Goal: Task Accomplishment & Management: Use online tool/utility

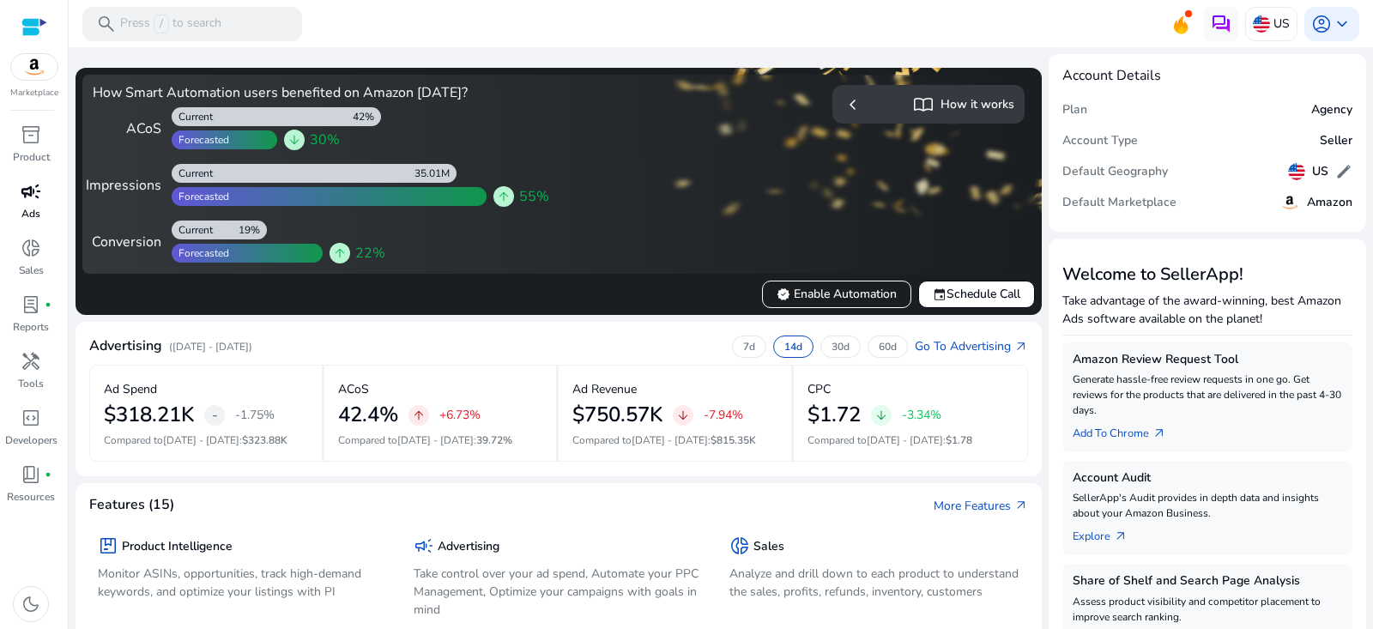
click at [33, 206] on p "Ads" at bounding box center [30, 213] width 19 height 15
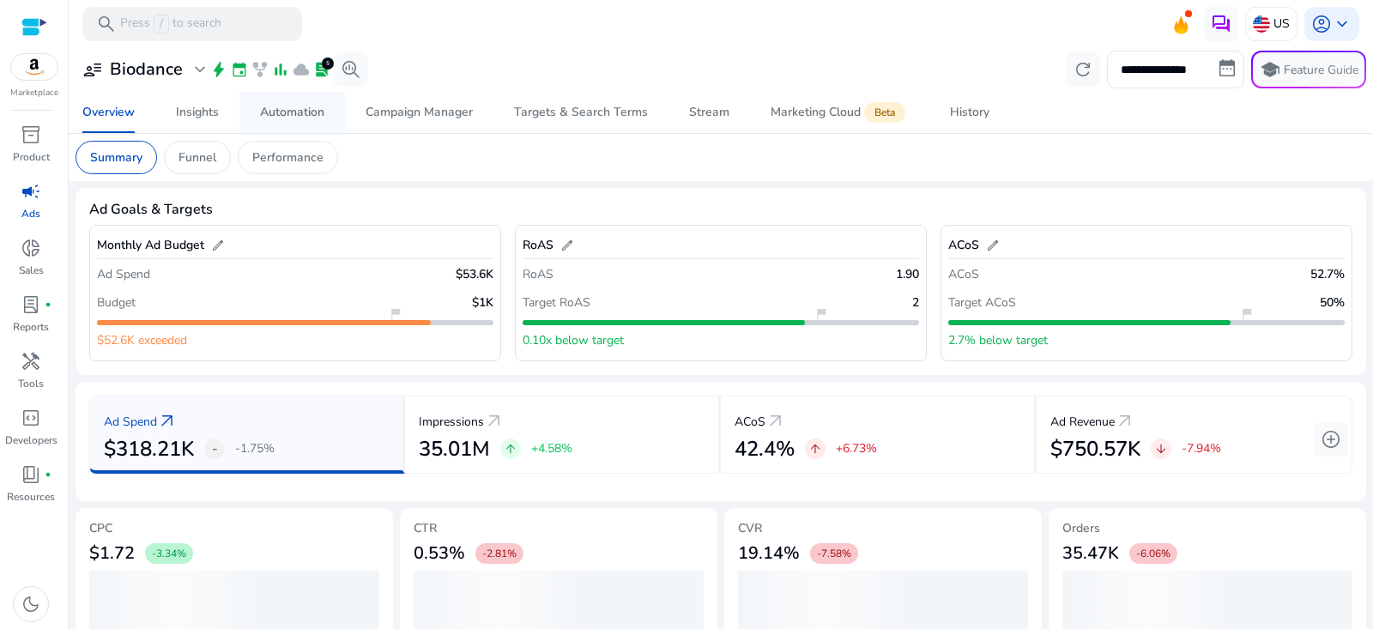
click at [324, 107] on div "Automation" at bounding box center [292, 112] width 64 height 12
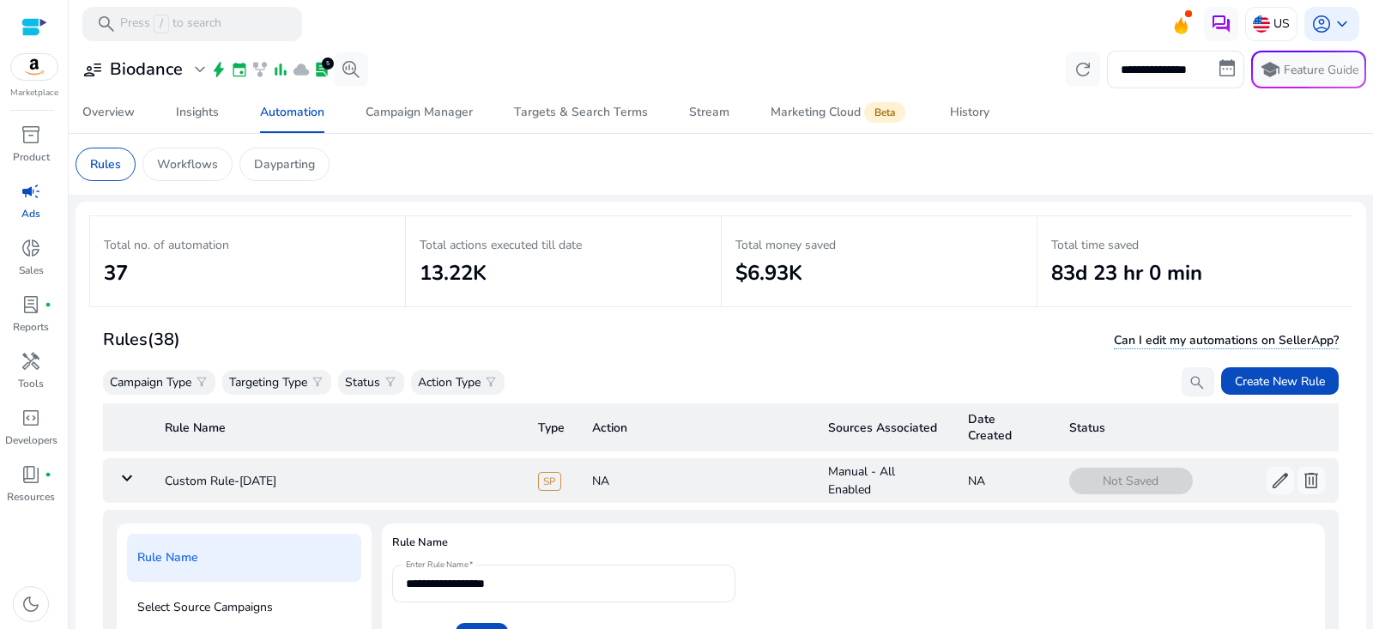
click at [135, 475] on mat-icon "keyboard_arrow_down" at bounding box center [127, 478] width 21 height 21
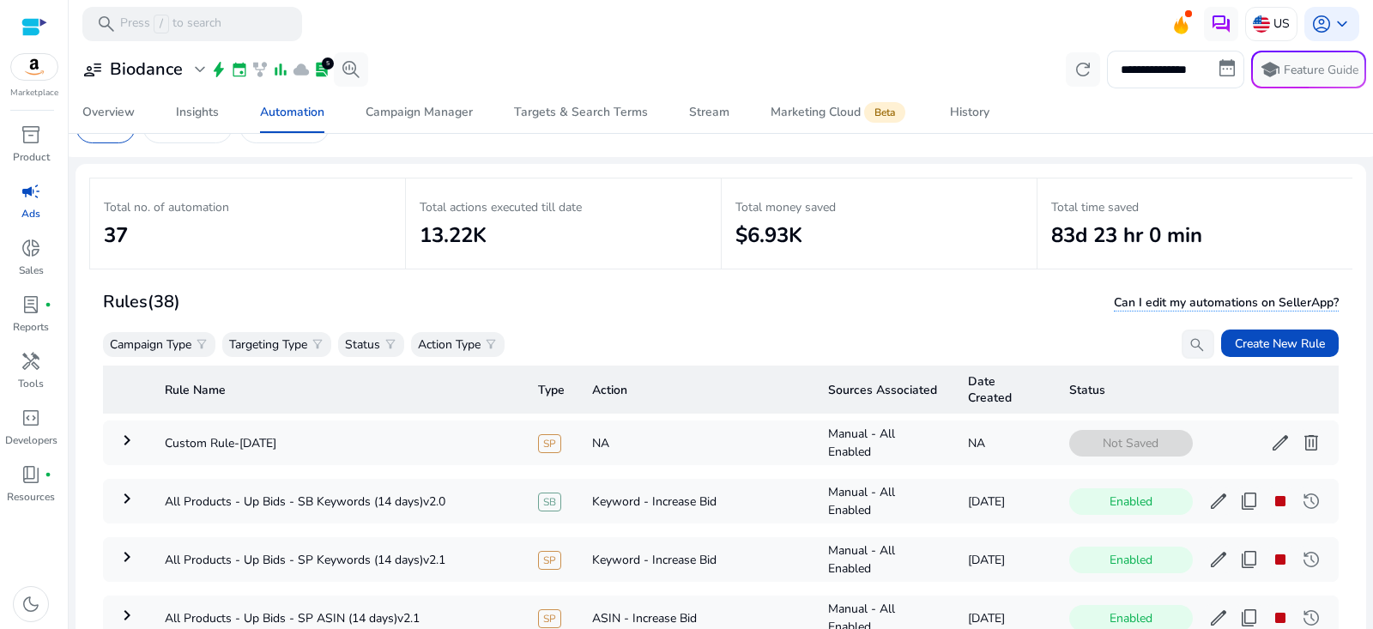
scroll to position [123, 0]
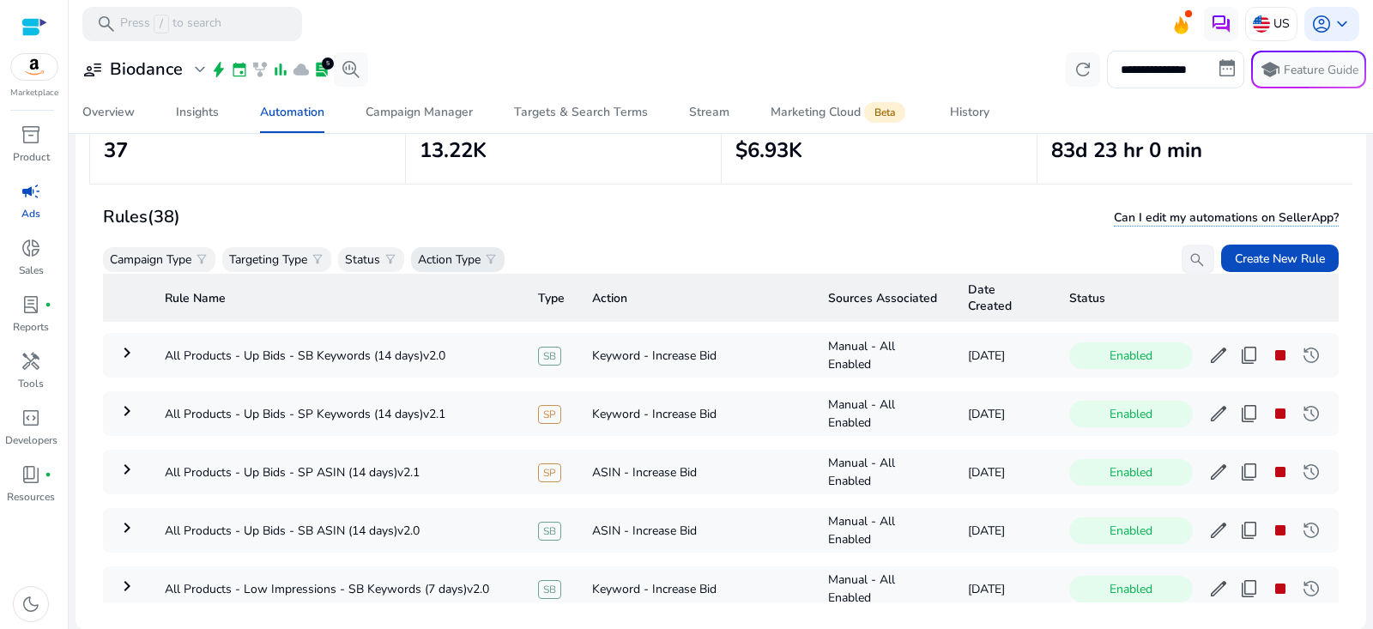
click at [451, 252] on p "Action Type" at bounding box center [449, 260] width 63 height 18
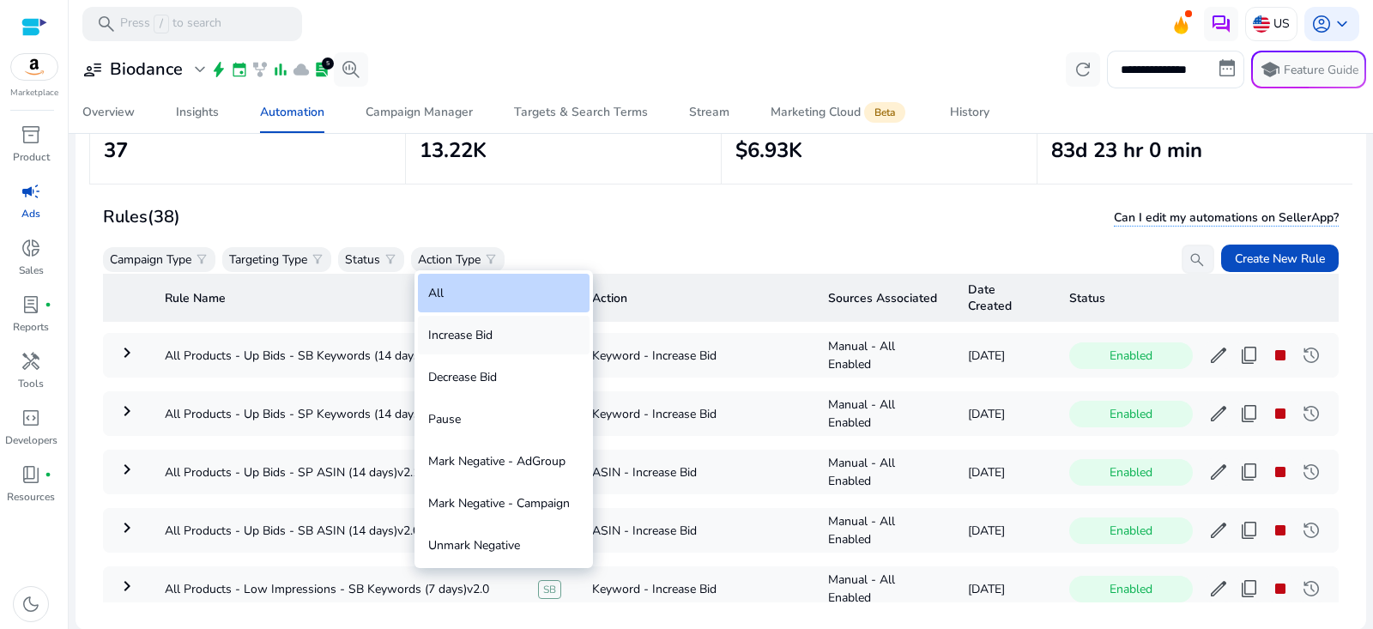
click at [525, 330] on div "Increase Bid" at bounding box center [504, 335] width 172 height 39
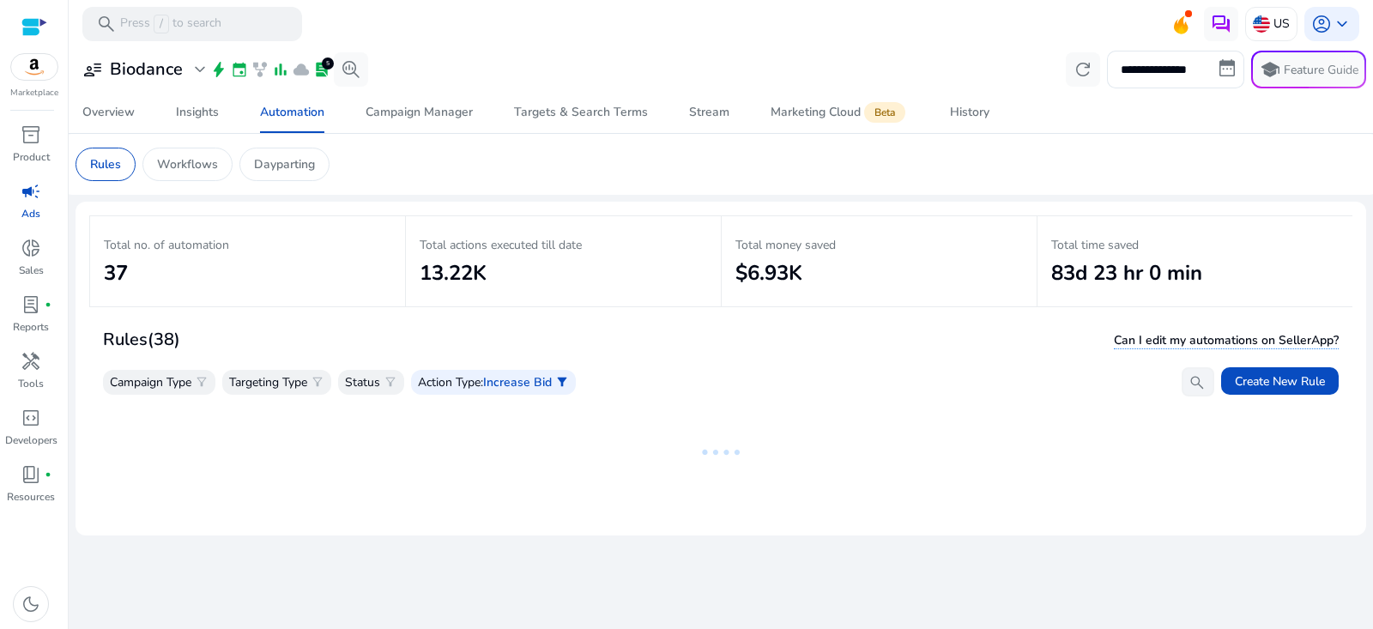
scroll to position [0, 0]
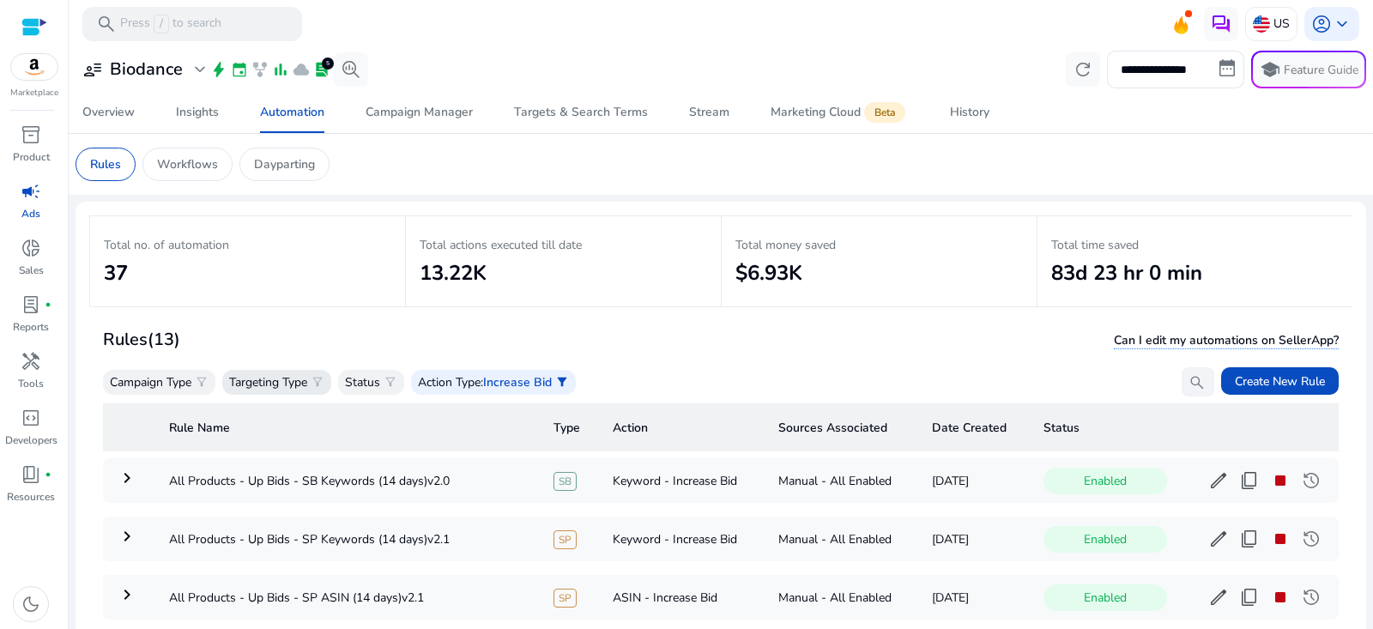
click at [294, 374] on p "Targeting Type" at bounding box center [268, 382] width 78 height 18
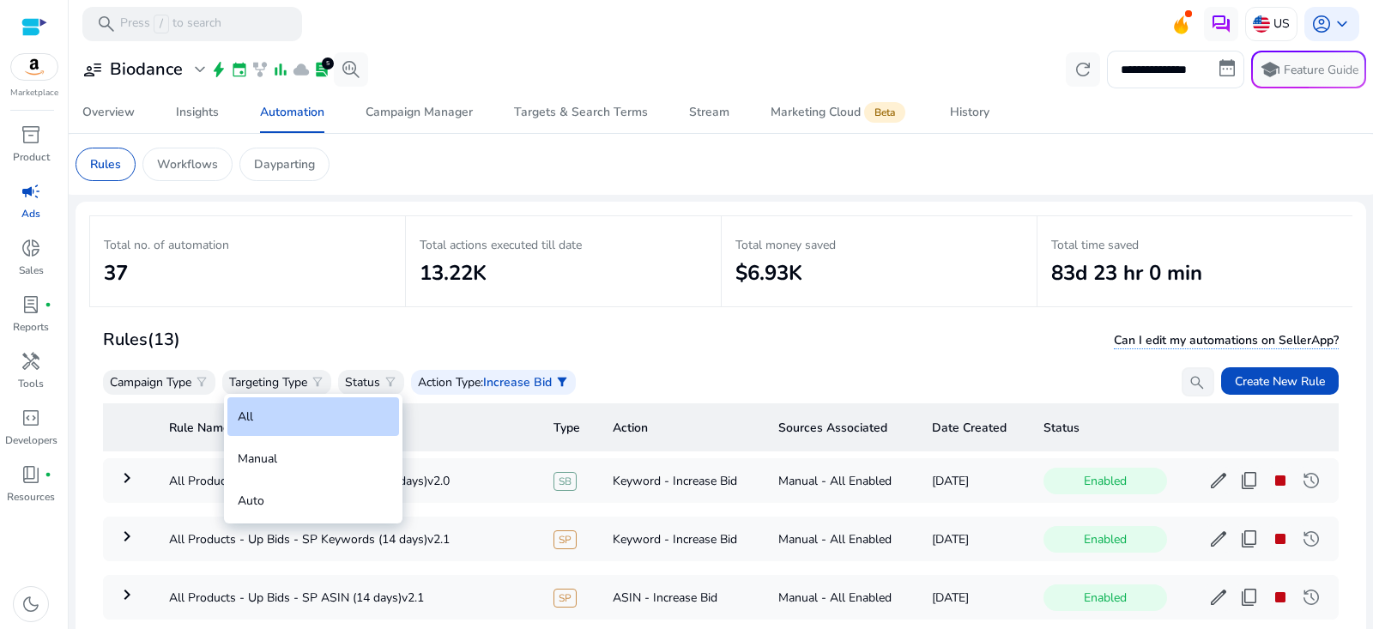
click at [144, 373] on div at bounding box center [686, 314] width 1373 height 629
click at [161, 393] on div "Campaign Type filter_alt" at bounding box center [159, 382] width 112 height 25
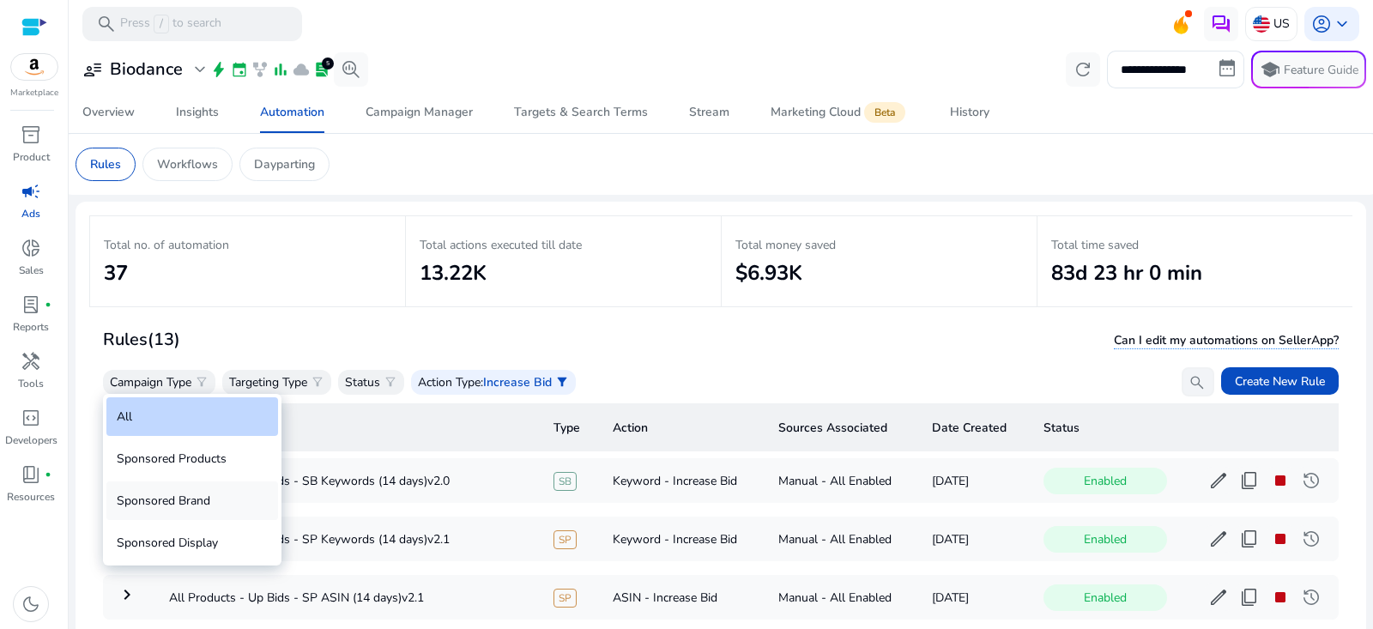
click at [189, 508] on div "Sponsored Brand" at bounding box center [192, 501] width 172 height 39
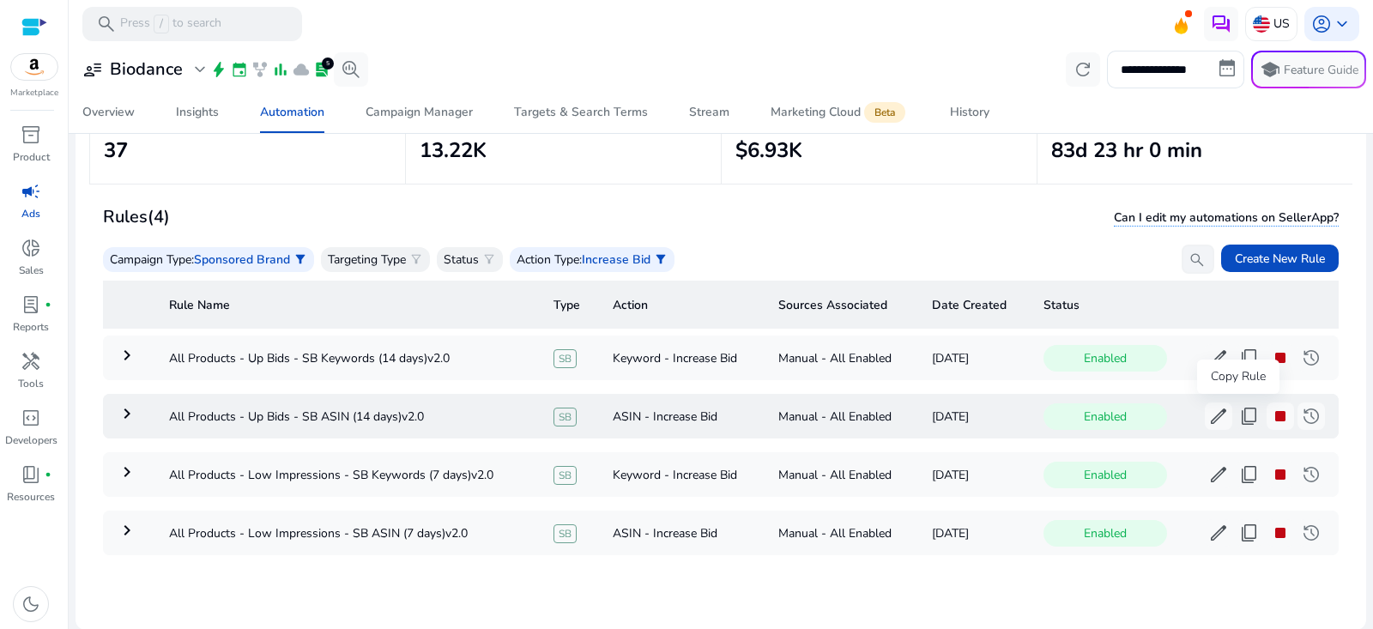
click at [1240, 416] on span "content_copy" at bounding box center [1250, 416] width 21 height 21
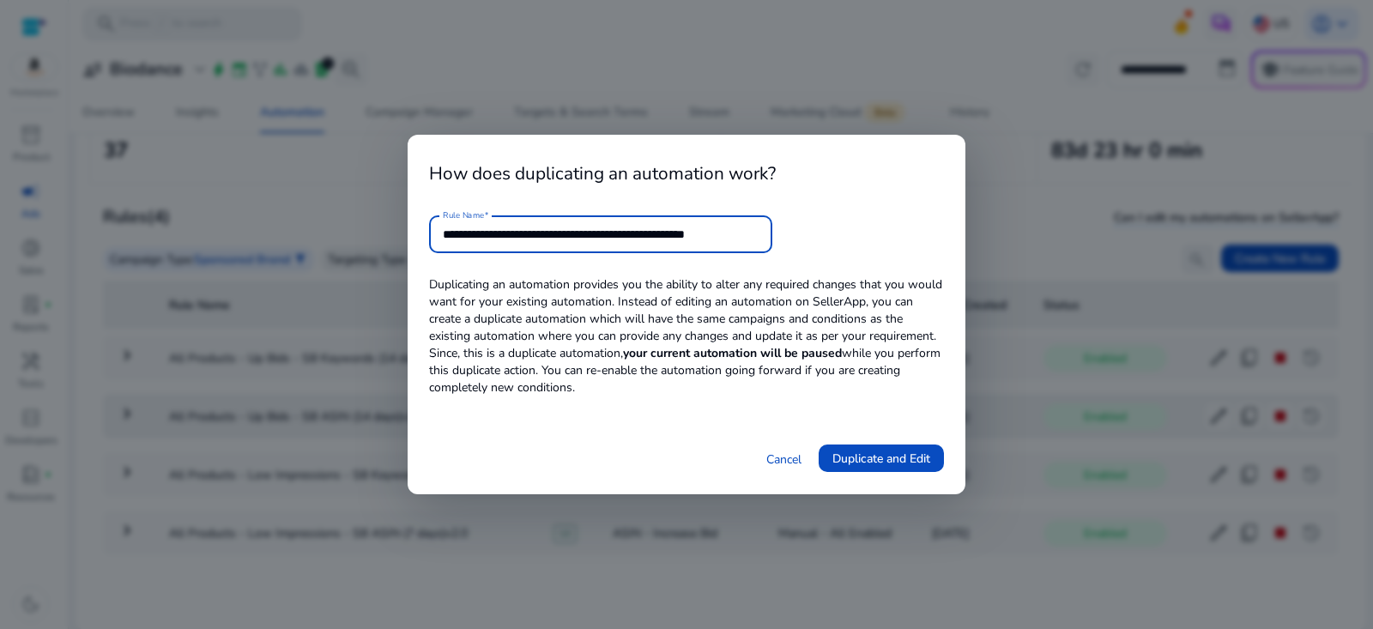
drag, startPoint x: 697, startPoint y: 233, endPoint x: 1009, endPoint y: 260, distance: 313.7
click at [1009, 260] on div "**********" at bounding box center [686, 314] width 1373 height 629
type input "**********"
click at [903, 462] on span "Duplicate and Edit" at bounding box center [882, 459] width 98 height 18
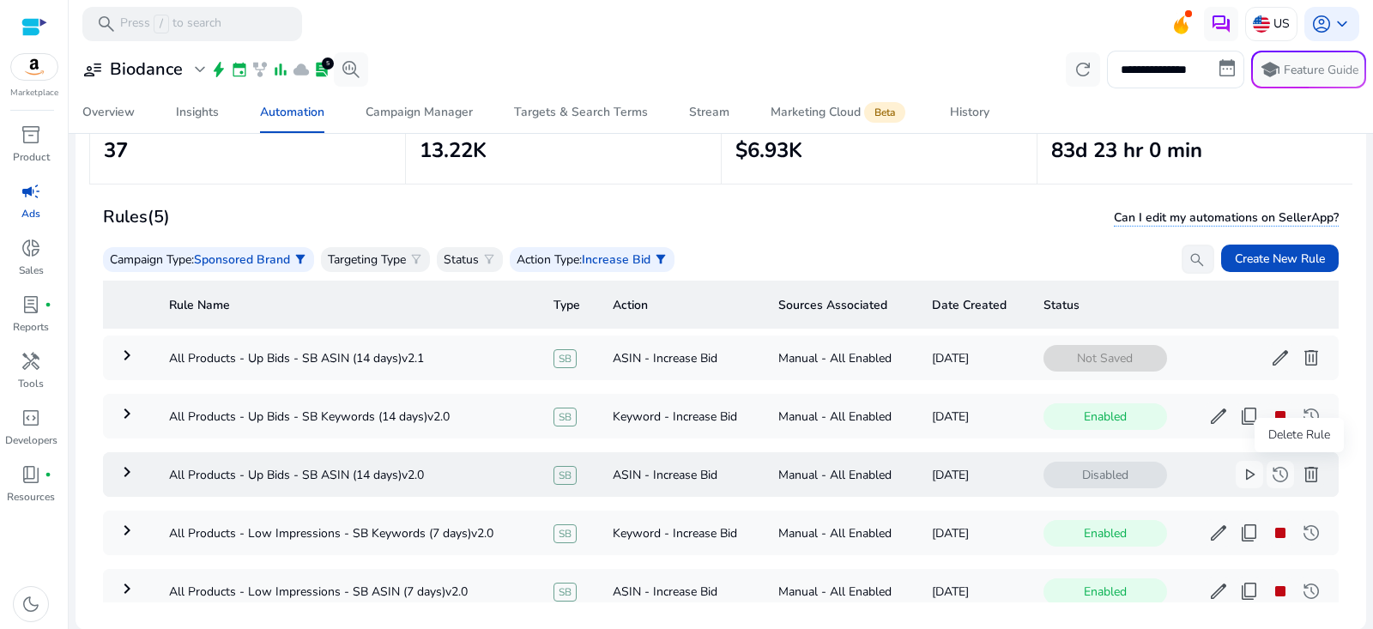
click at [1304, 476] on span "delete" at bounding box center [1311, 474] width 21 height 21
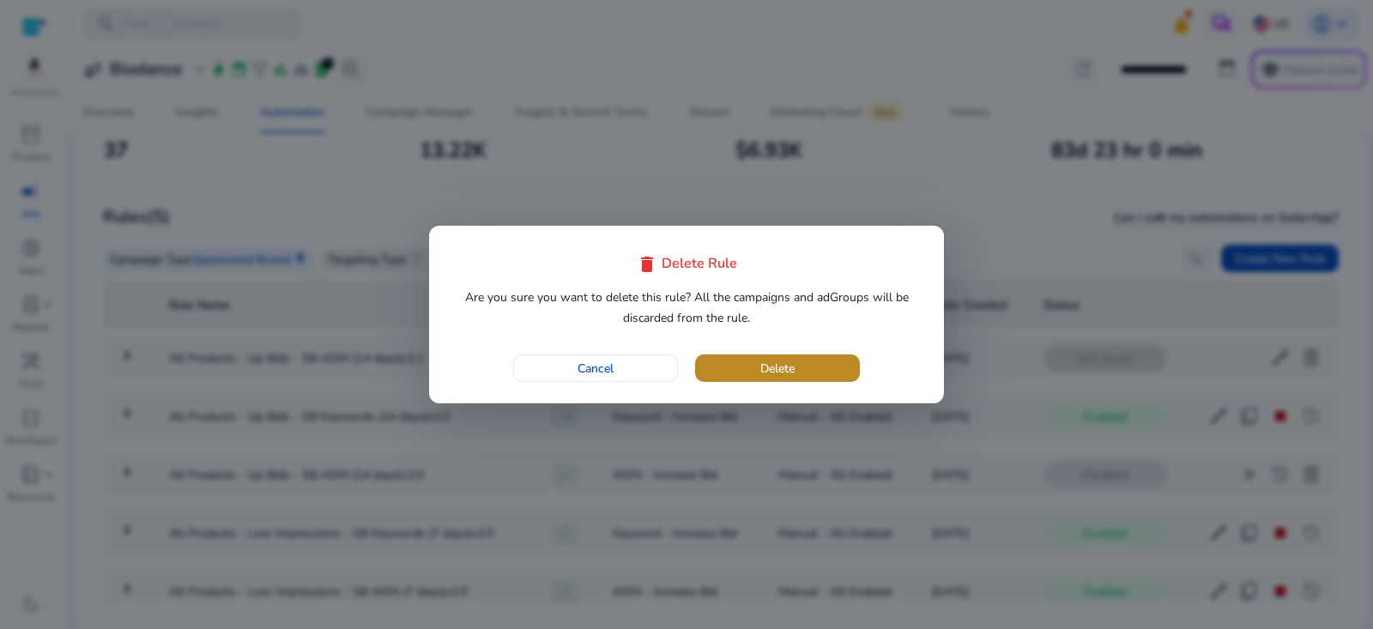
click at [776, 366] on span "Delete" at bounding box center [778, 369] width 34 height 18
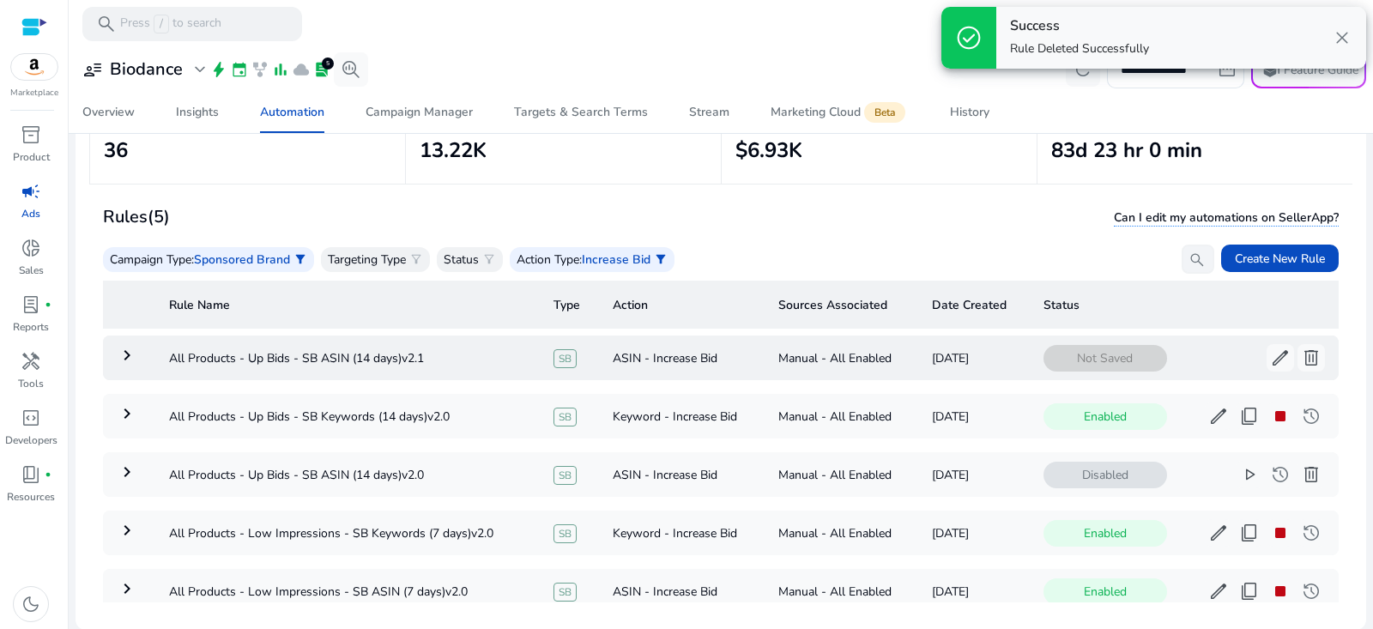
click at [131, 353] on mat-icon "keyboard_arrow_right" at bounding box center [127, 355] width 21 height 21
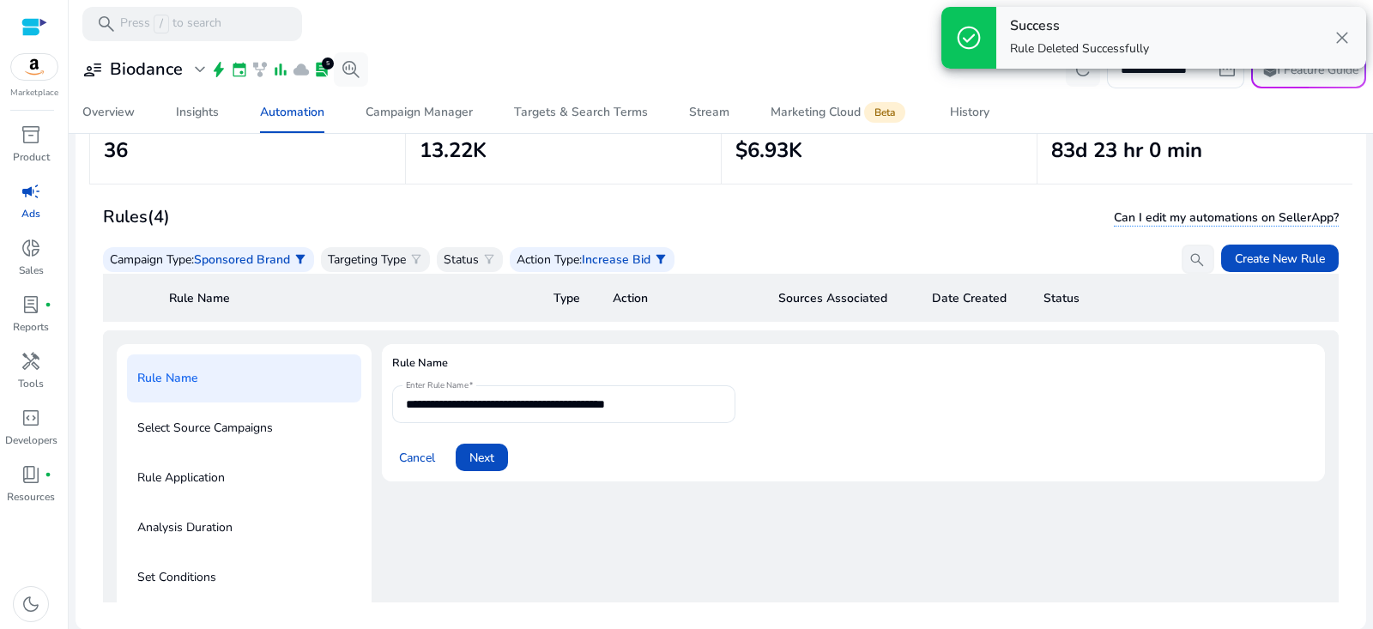
scroll to position [61, 0]
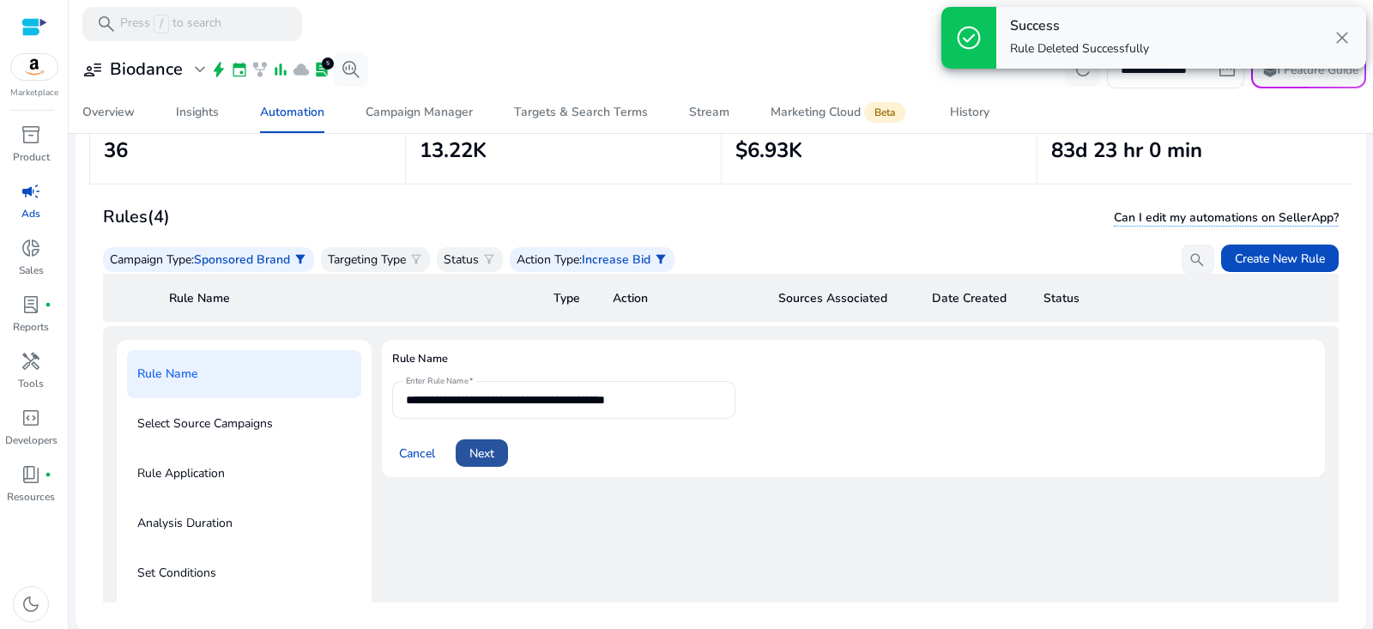
click at [477, 460] on span at bounding box center [482, 453] width 52 height 41
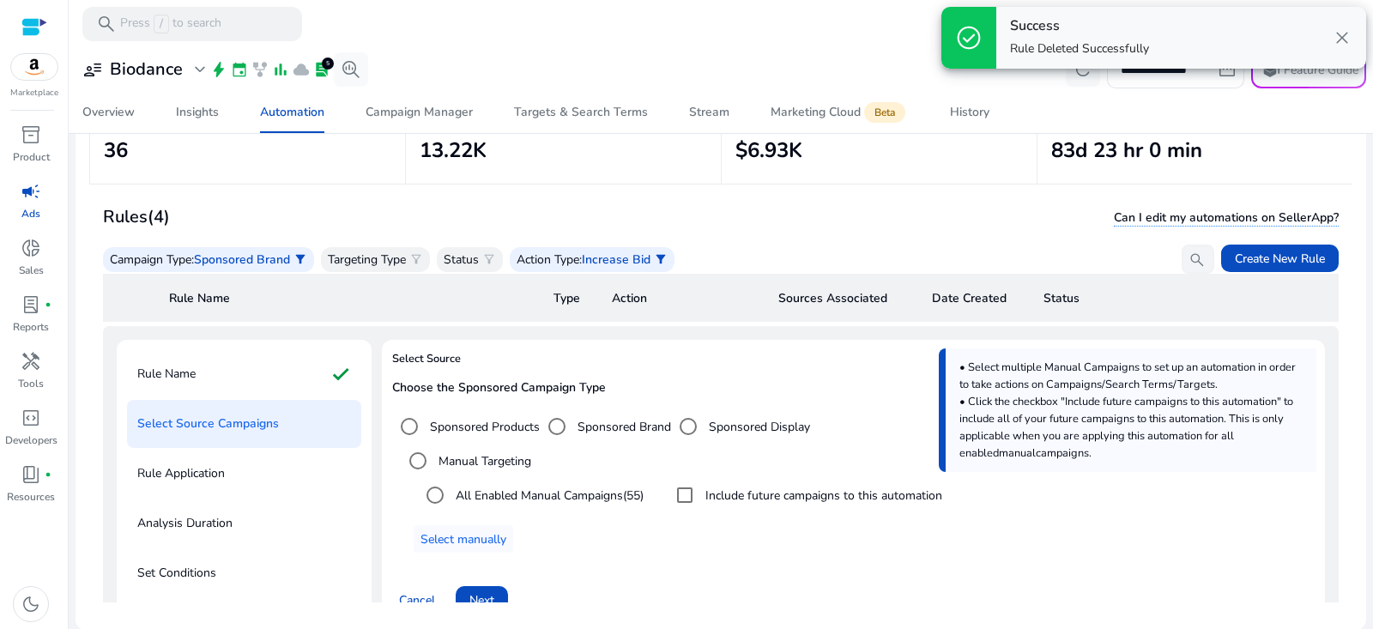
scroll to position [65, 0]
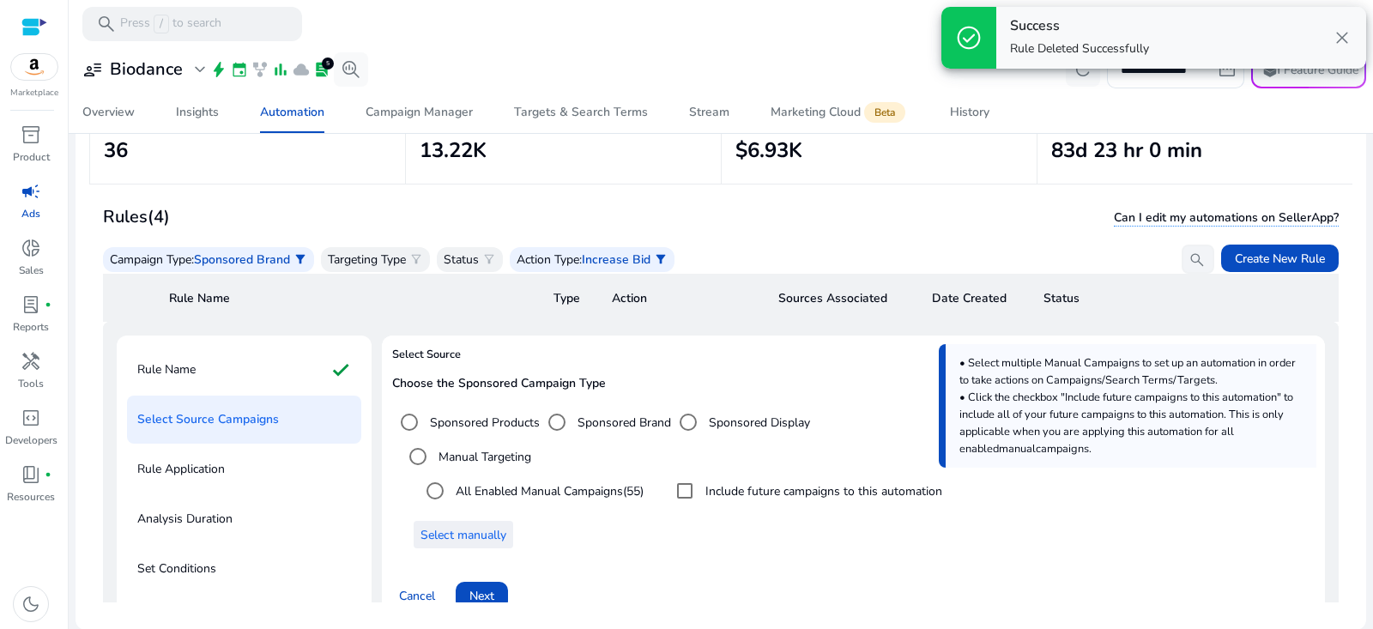
click at [487, 532] on span "Select manually" at bounding box center [464, 535] width 86 height 18
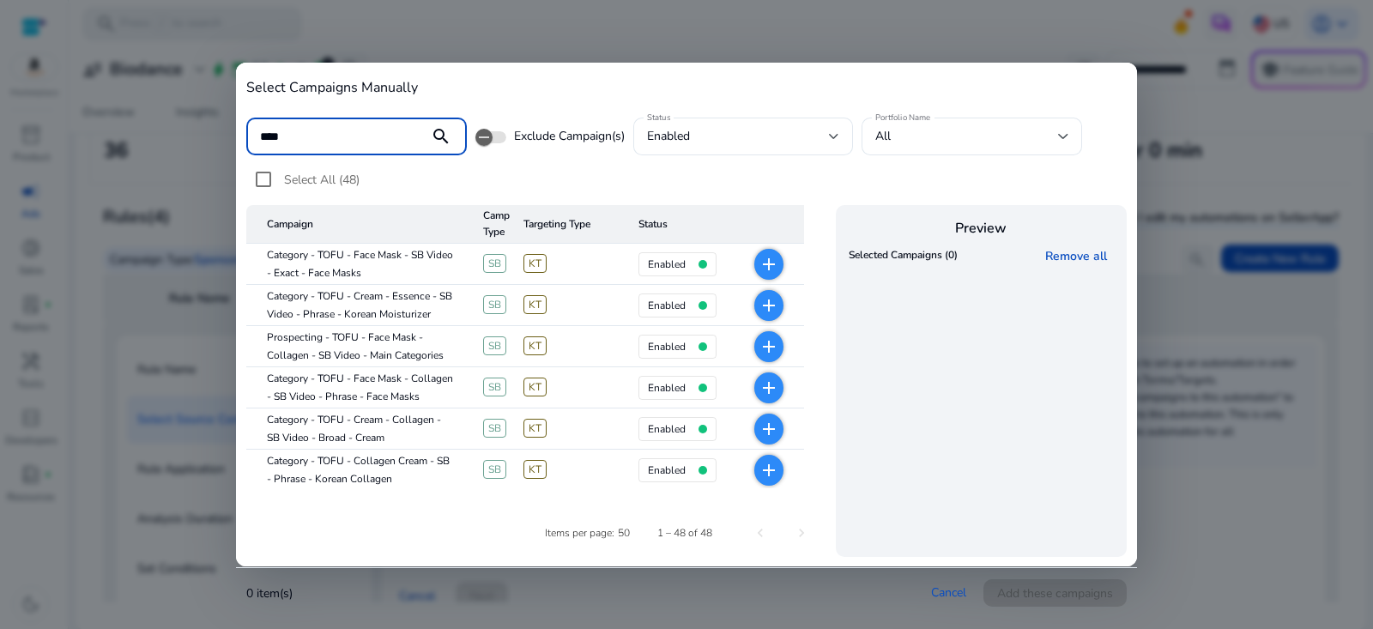
type input "****"
click at [448, 134] on mat-icon "search" at bounding box center [441, 136] width 41 height 21
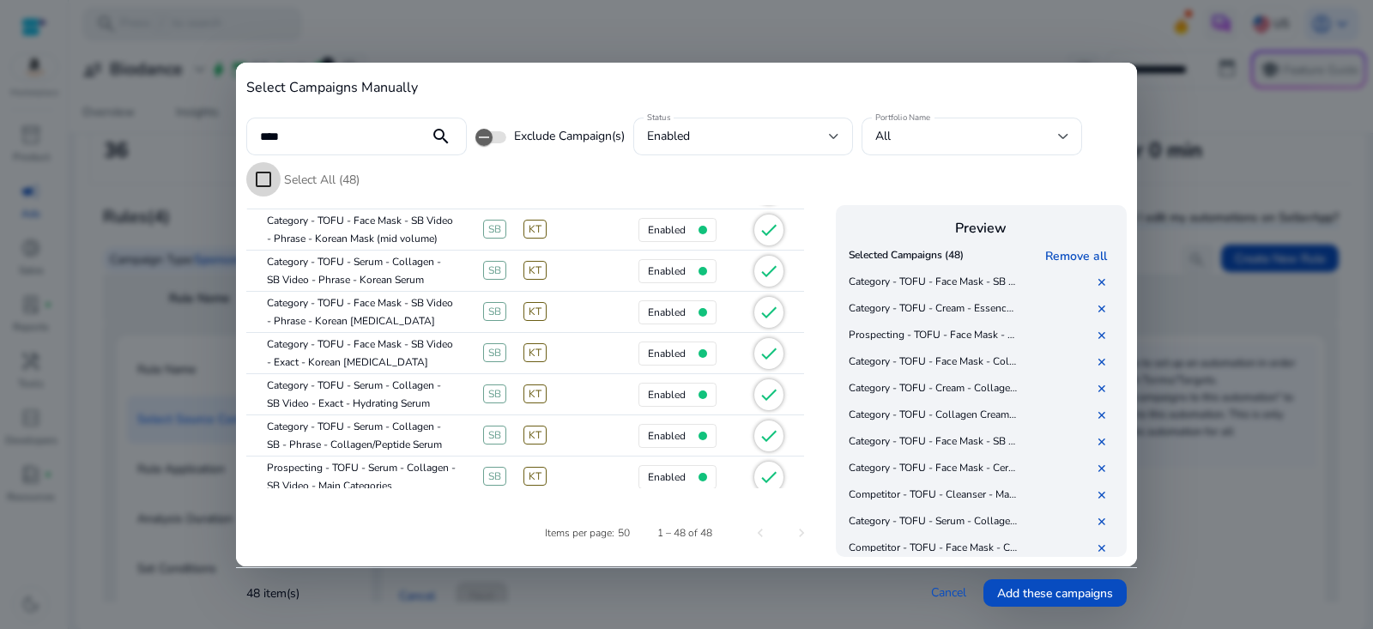
scroll to position [1852, 0]
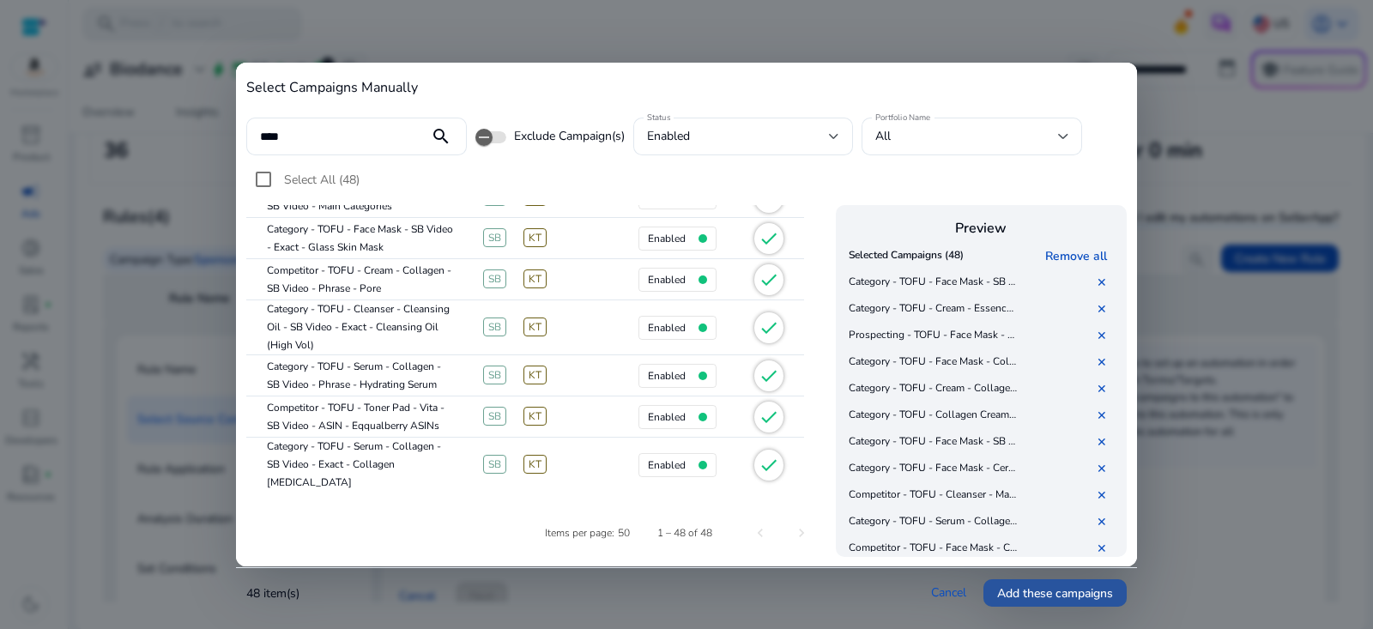
click at [1036, 586] on span "Add these campaigns" at bounding box center [1055, 594] width 116 height 18
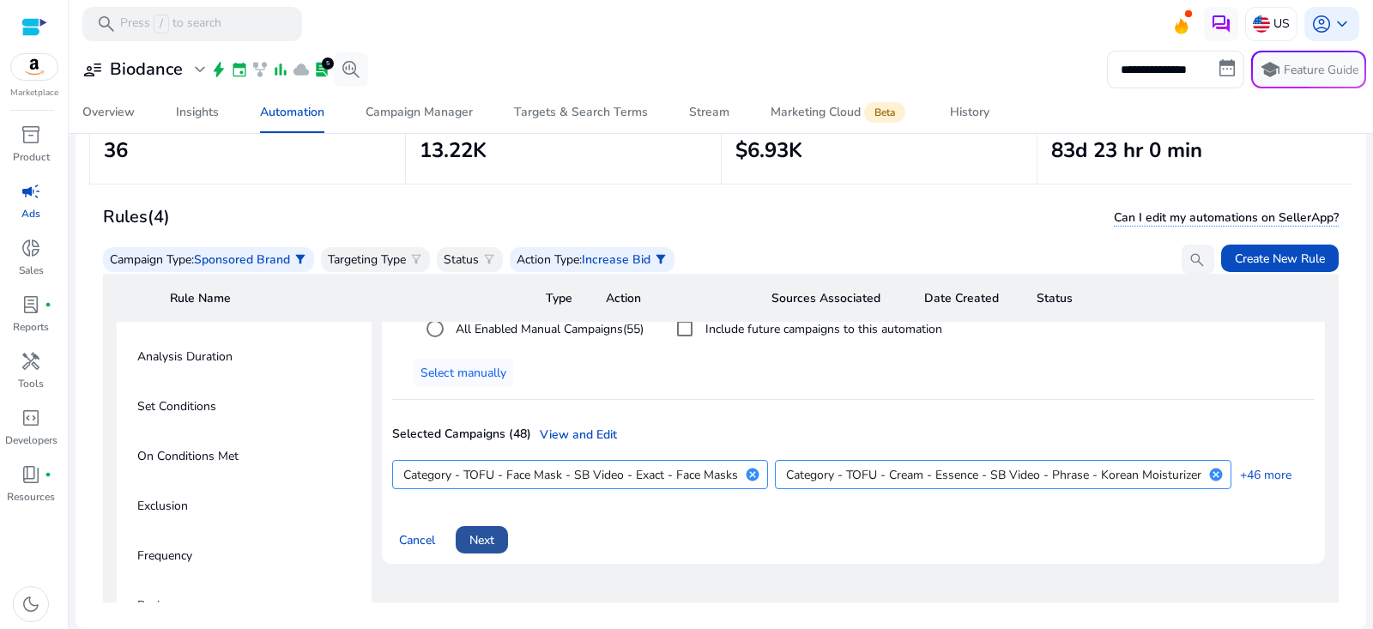
click at [492, 535] on span "Next" at bounding box center [482, 540] width 25 height 18
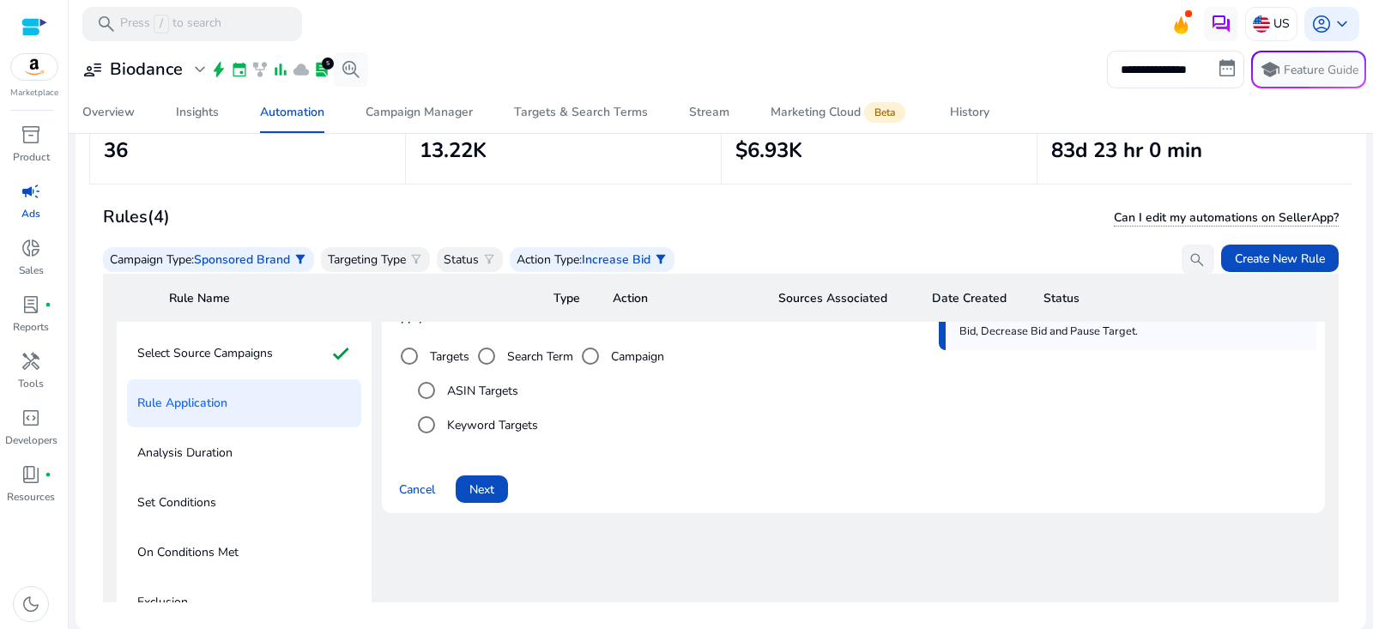
scroll to position [34, 0]
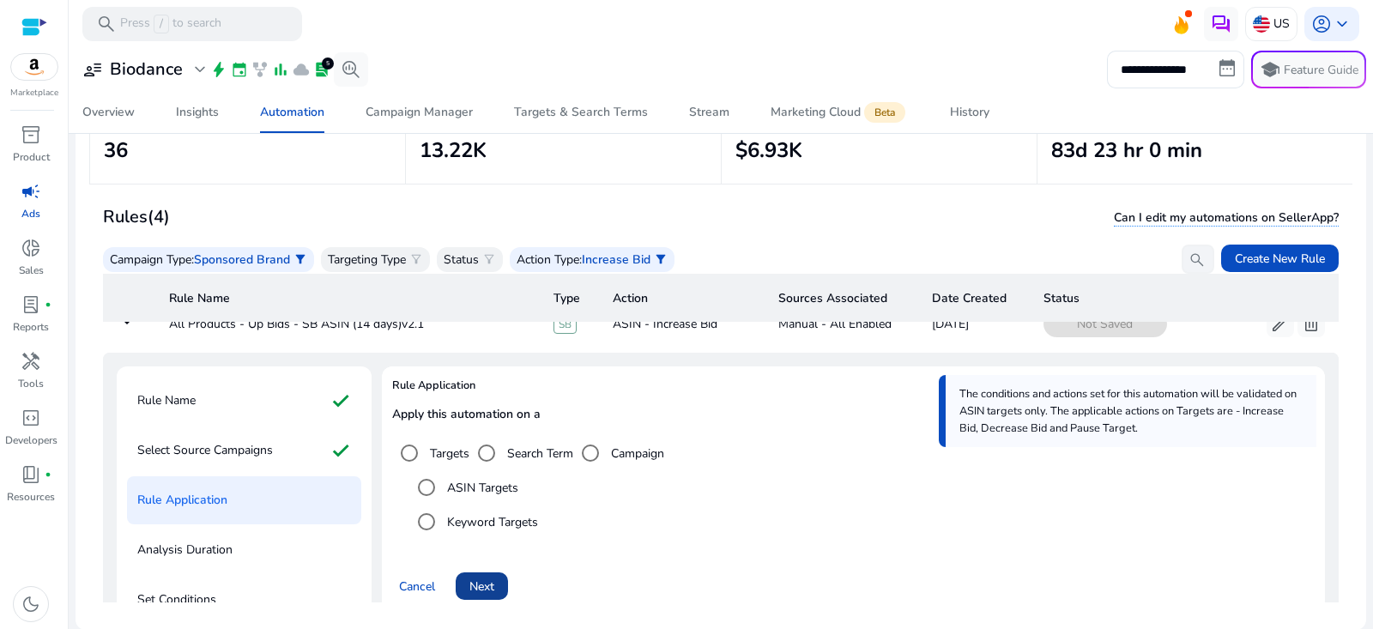
click at [494, 581] on span "Next" at bounding box center [482, 587] width 25 height 18
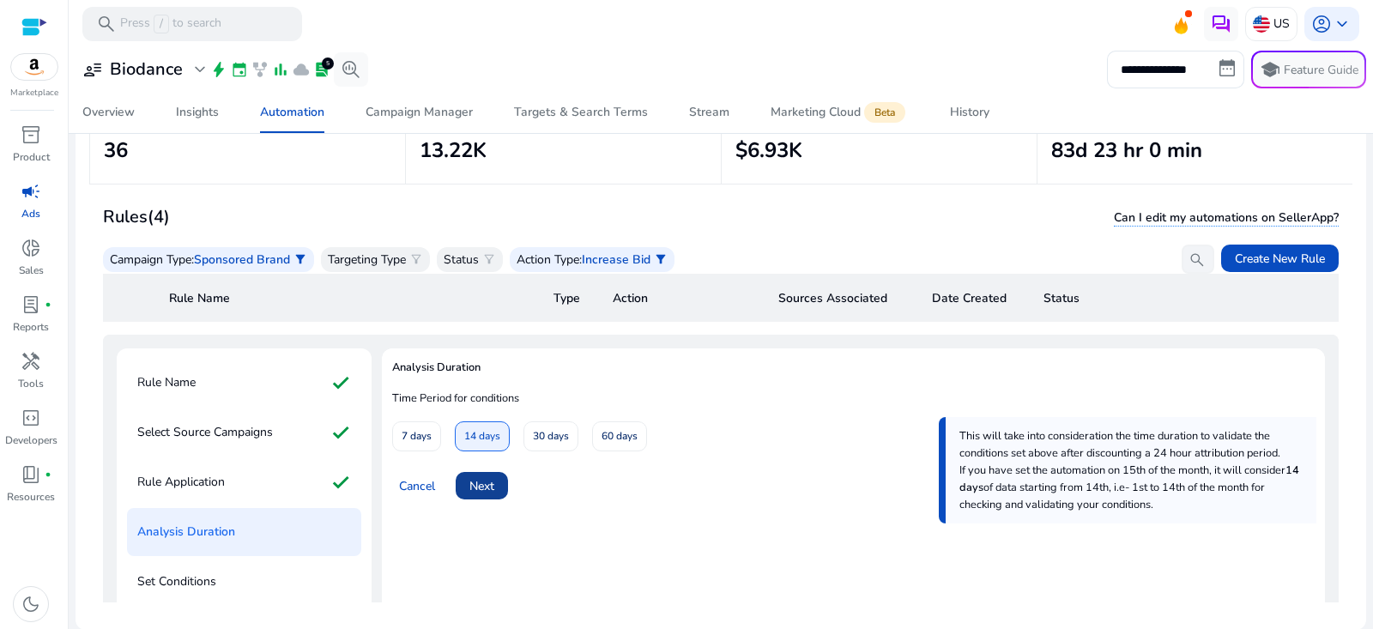
scroll to position [82, 0]
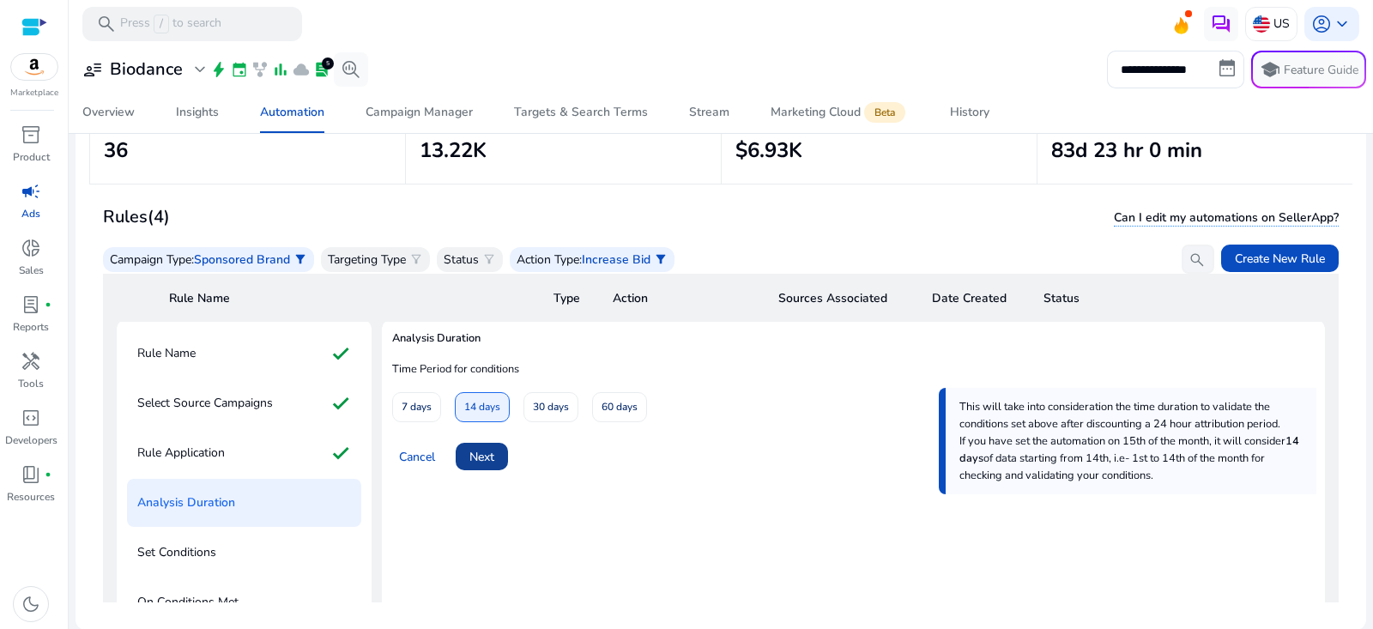
click at [495, 449] on span at bounding box center [482, 456] width 52 height 41
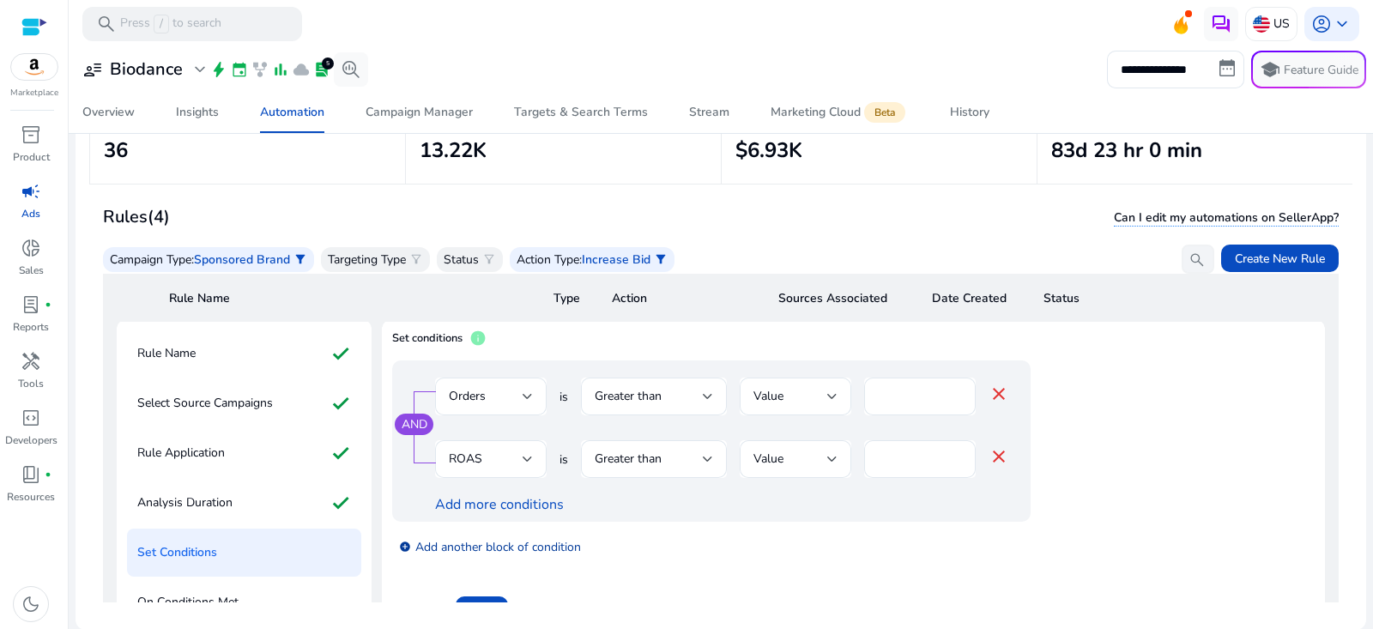
scroll to position [299, 0]
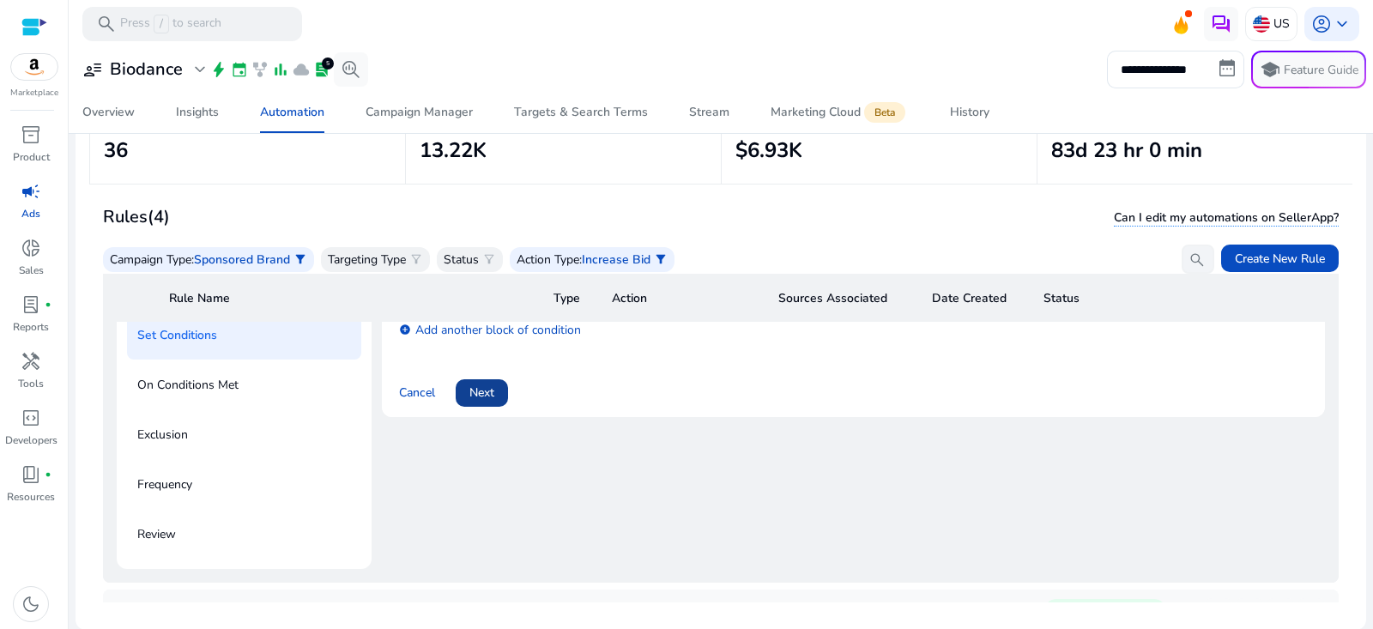
click at [494, 397] on span "Next" at bounding box center [482, 393] width 25 height 18
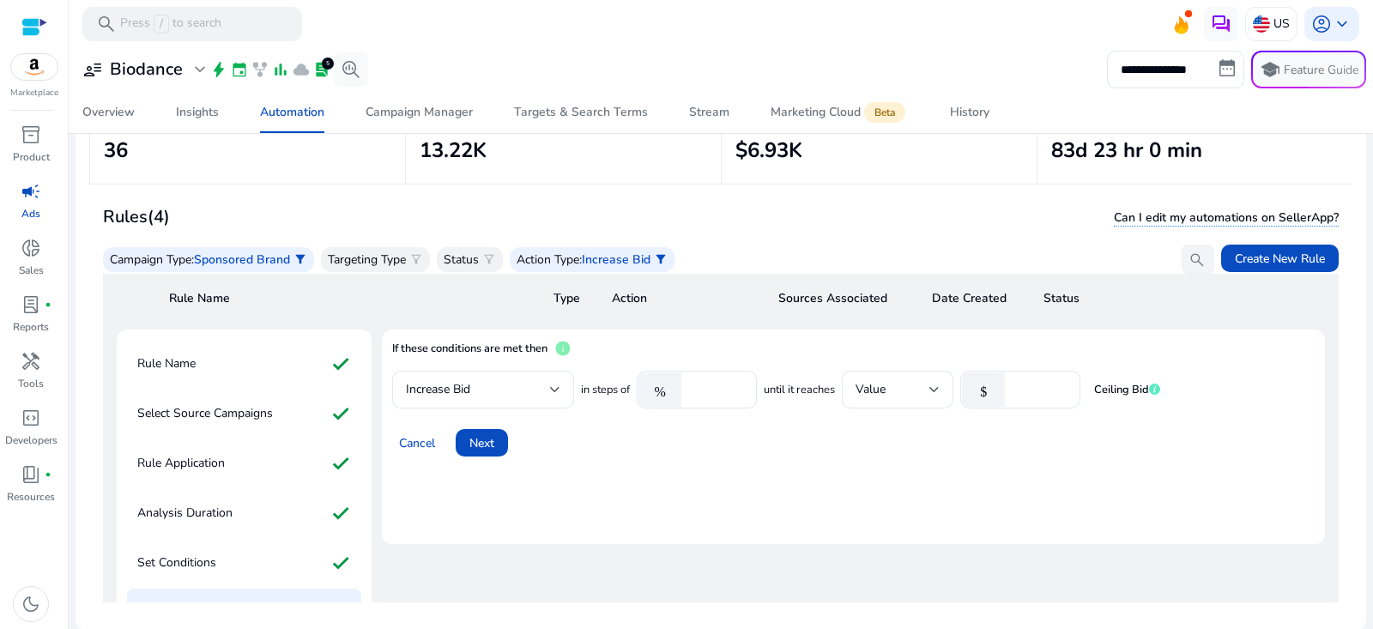
scroll to position [21, 0]
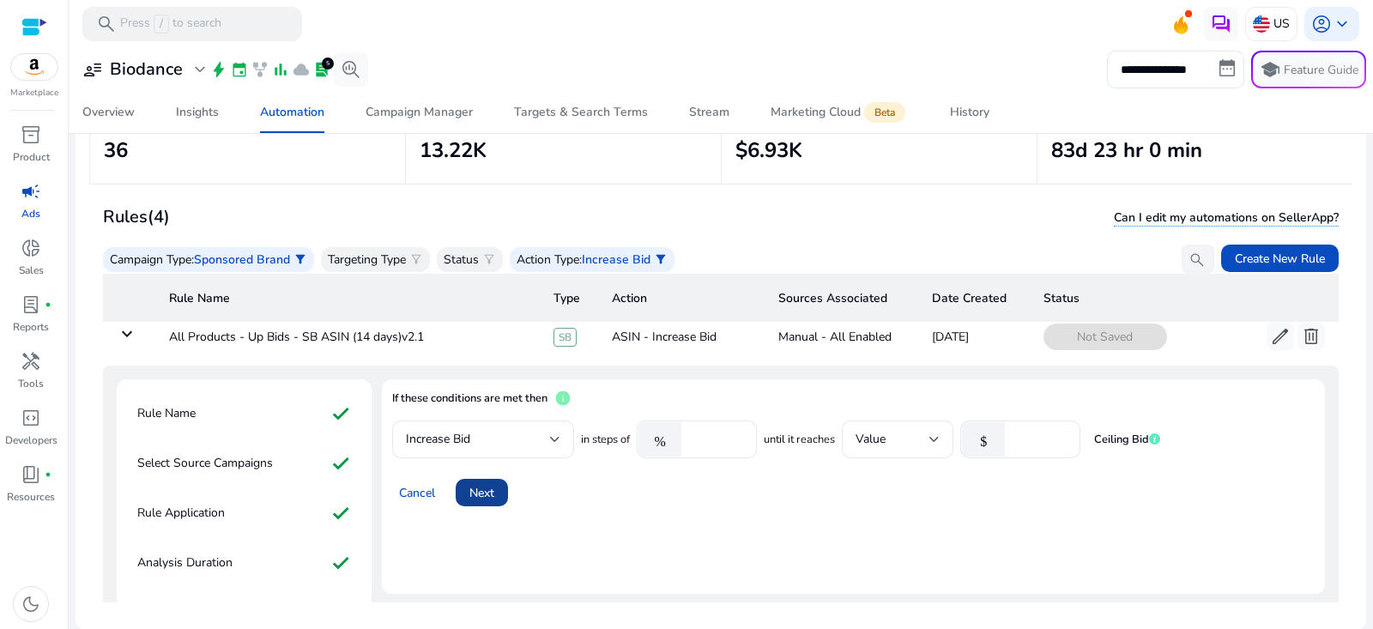
click at [502, 500] on span at bounding box center [482, 492] width 52 height 41
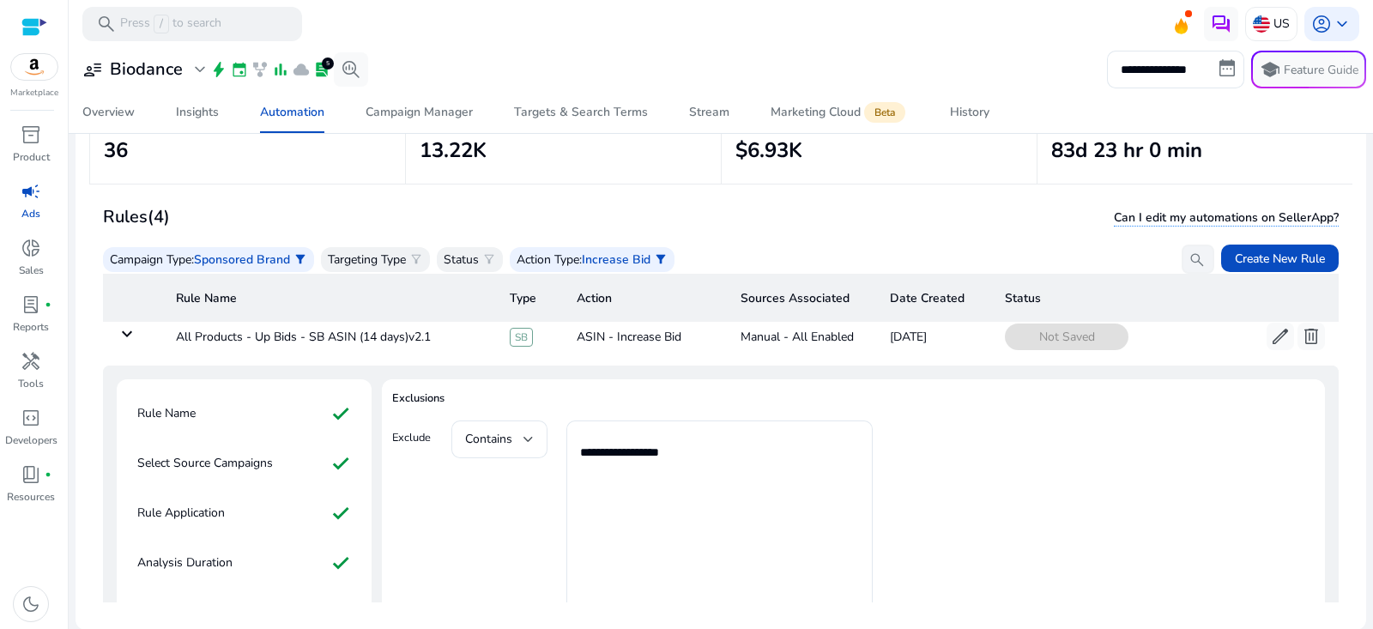
scroll to position [234, 0]
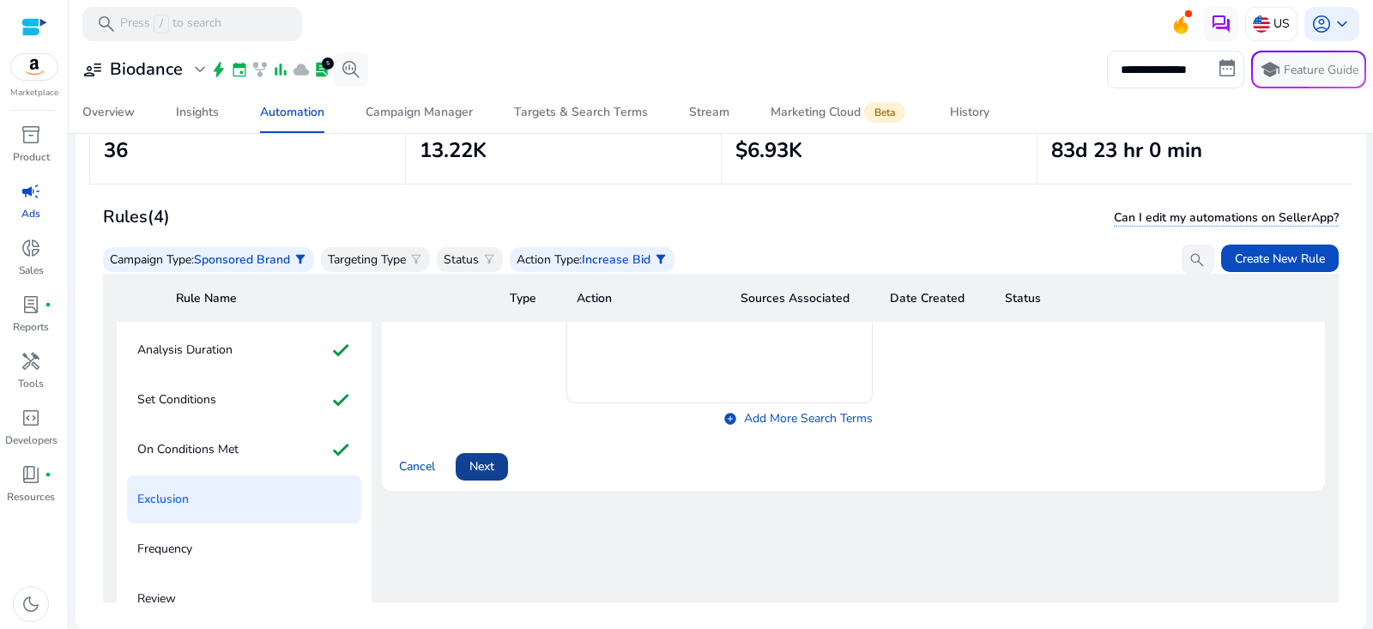
click at [505, 465] on span at bounding box center [482, 466] width 52 height 41
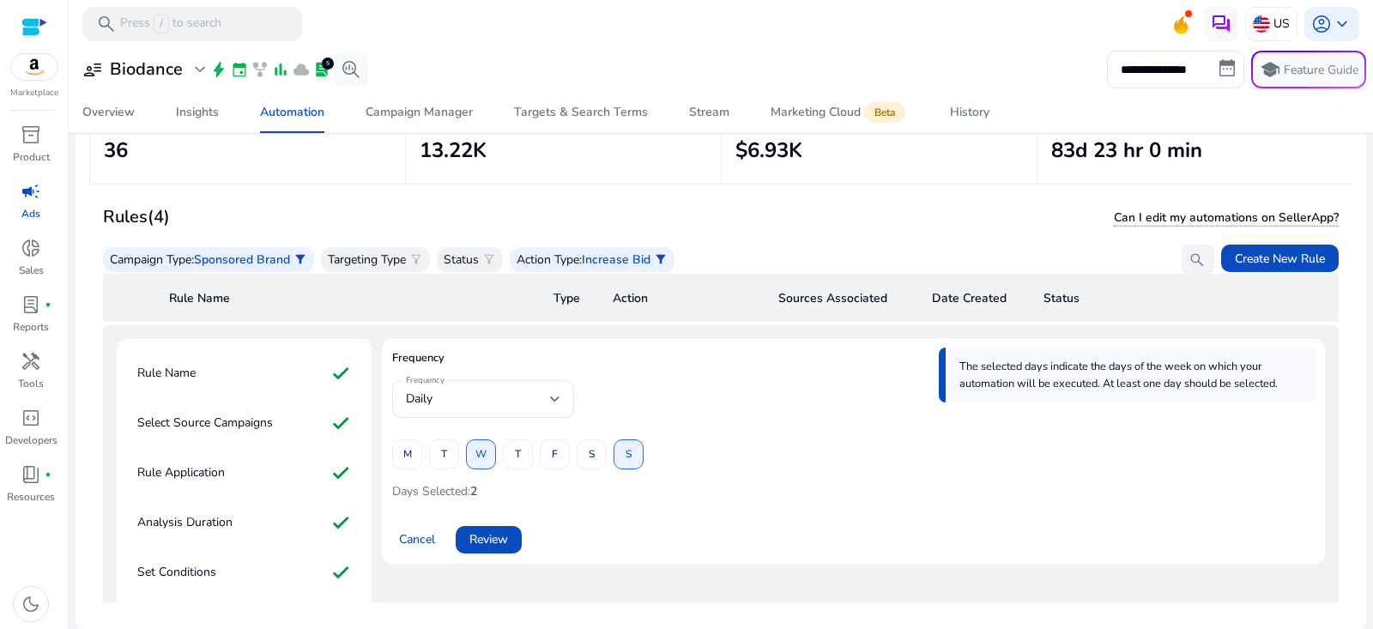
scroll to position [23, 0]
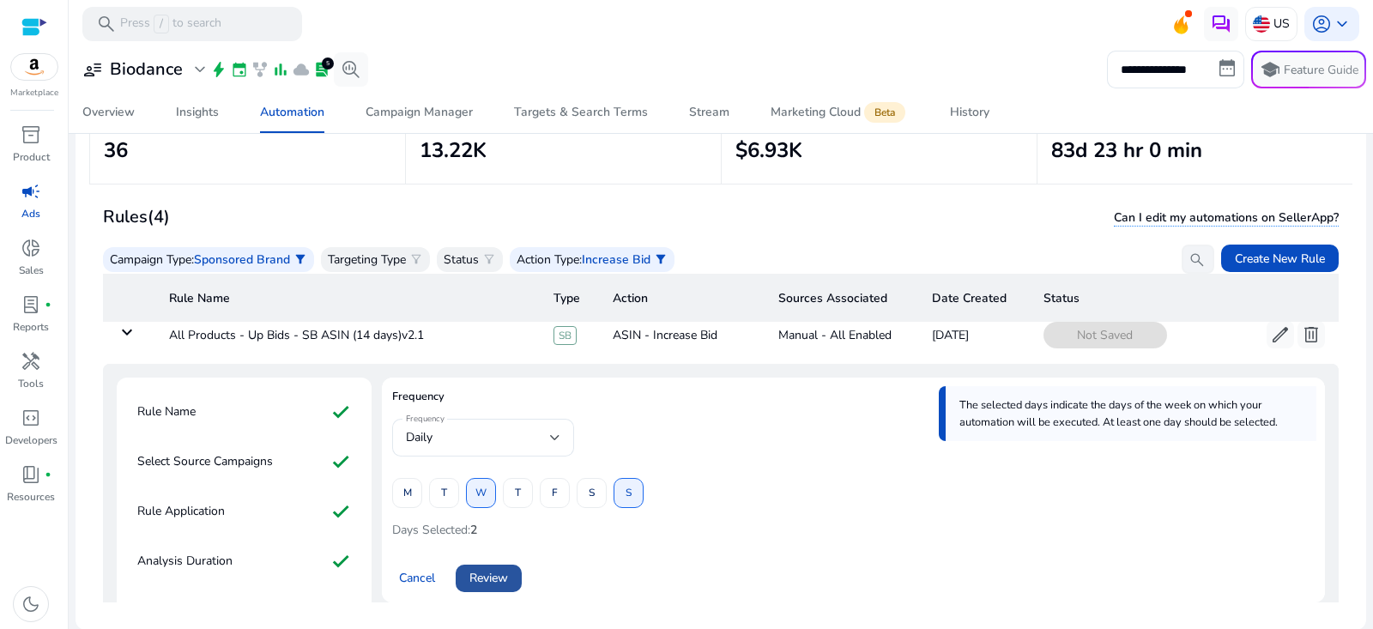
click at [499, 578] on span "Review" at bounding box center [489, 578] width 39 height 18
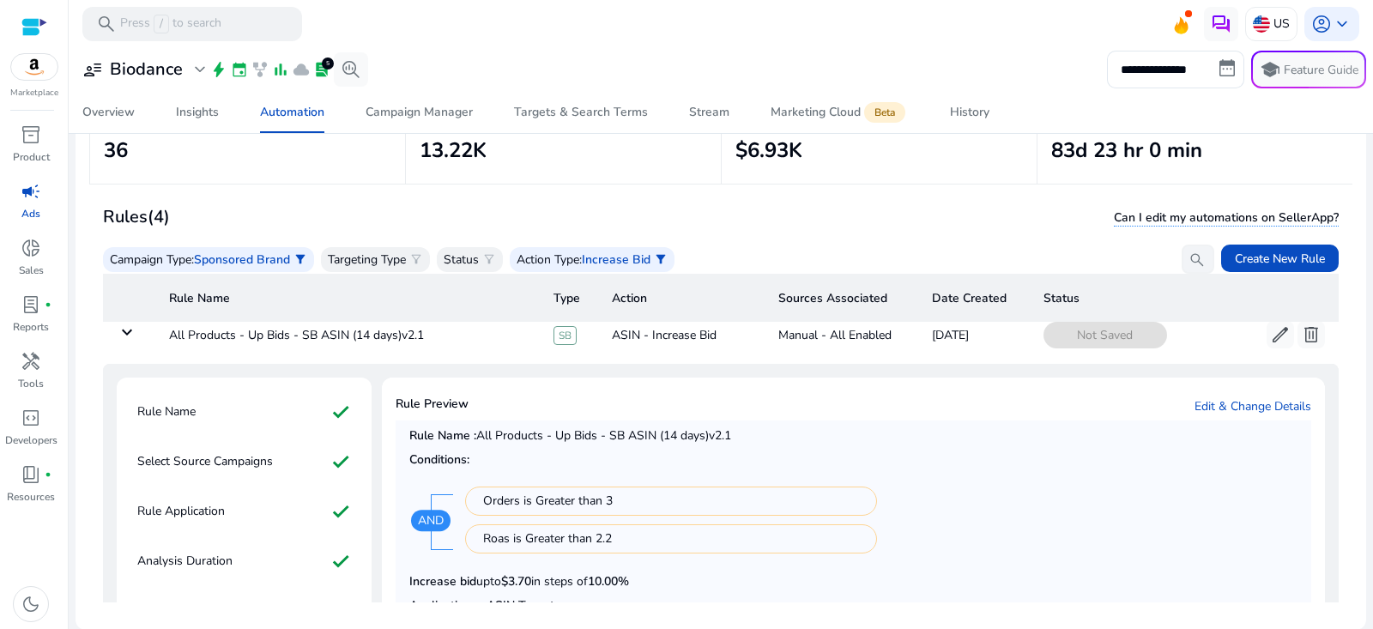
scroll to position [252, 0]
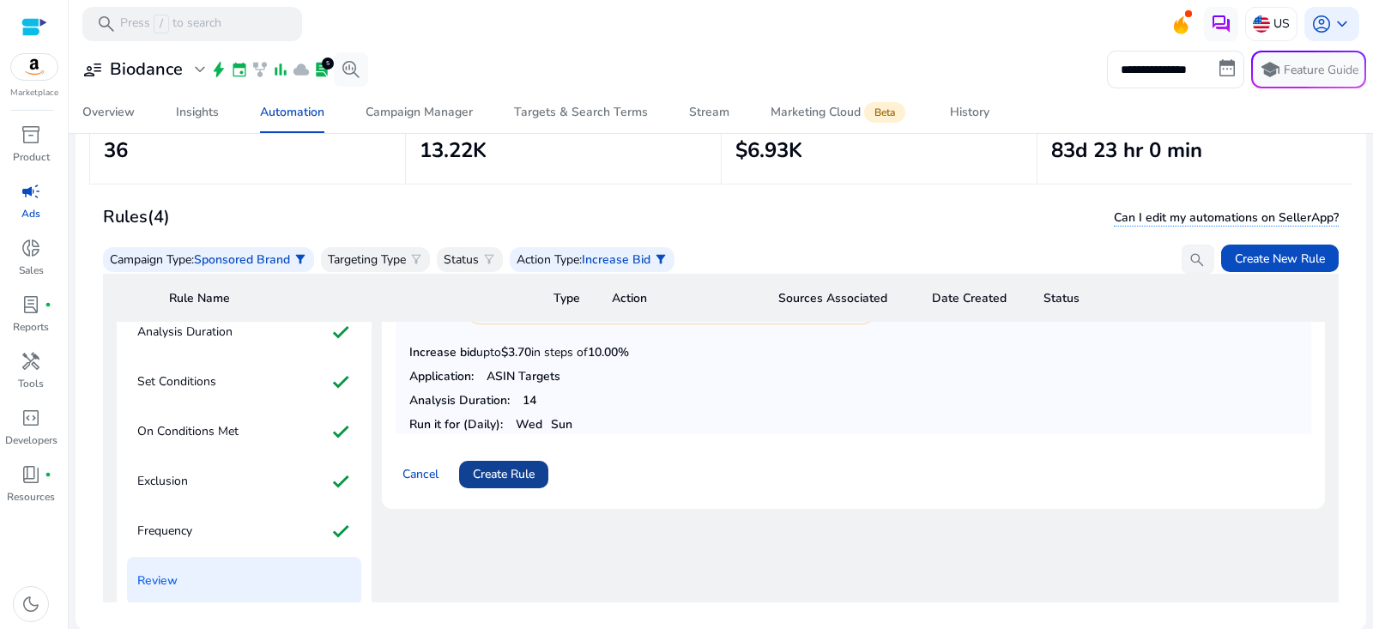
click at [520, 469] on span "Create Rule" at bounding box center [504, 474] width 62 height 18
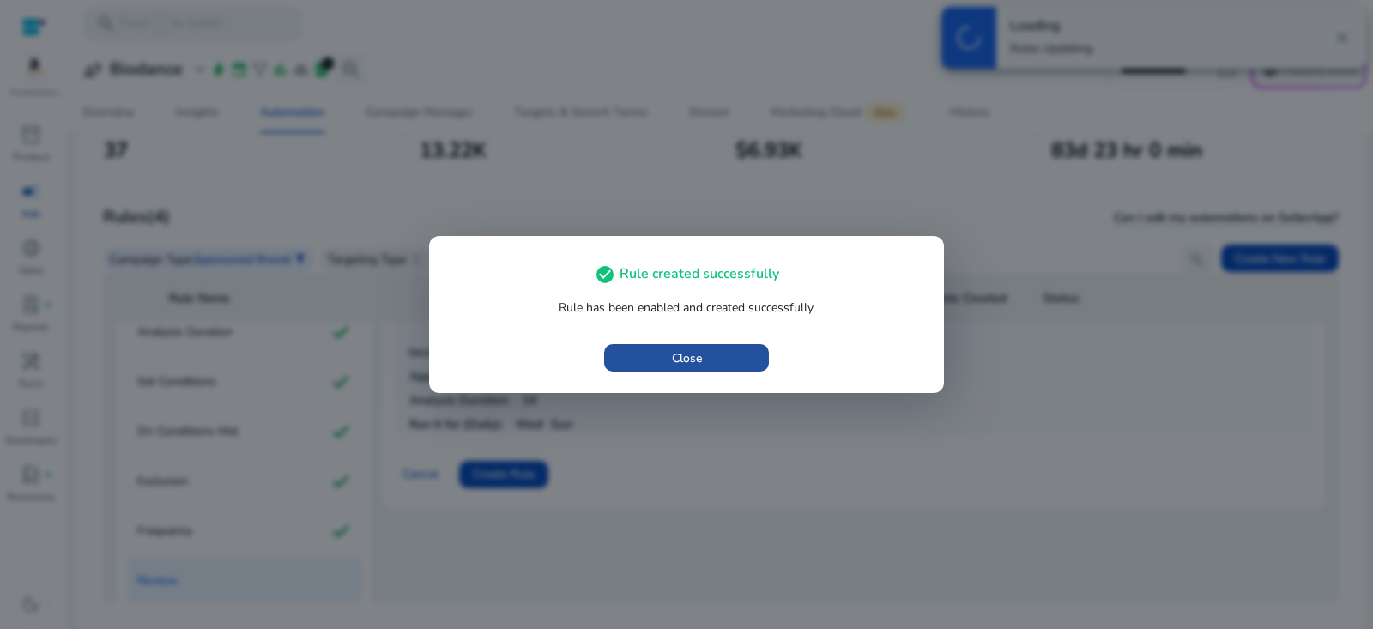
click at [705, 350] on span "button" at bounding box center [686, 357] width 165 height 41
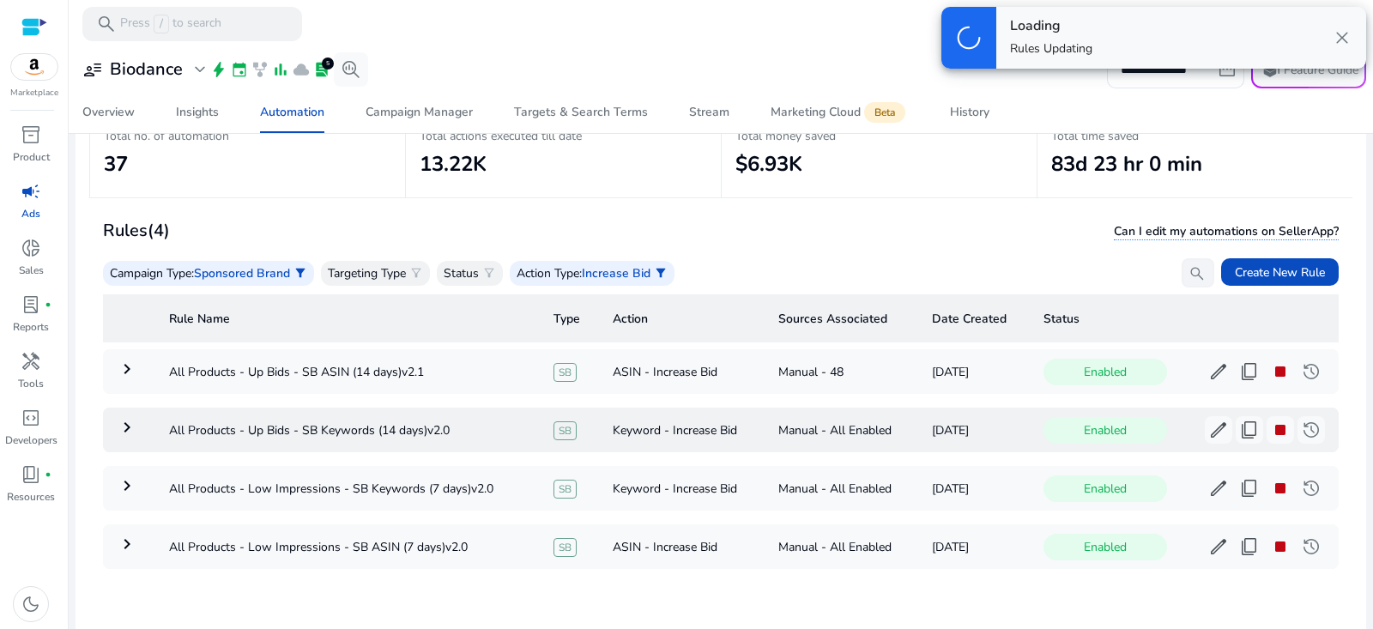
scroll to position [90, 0]
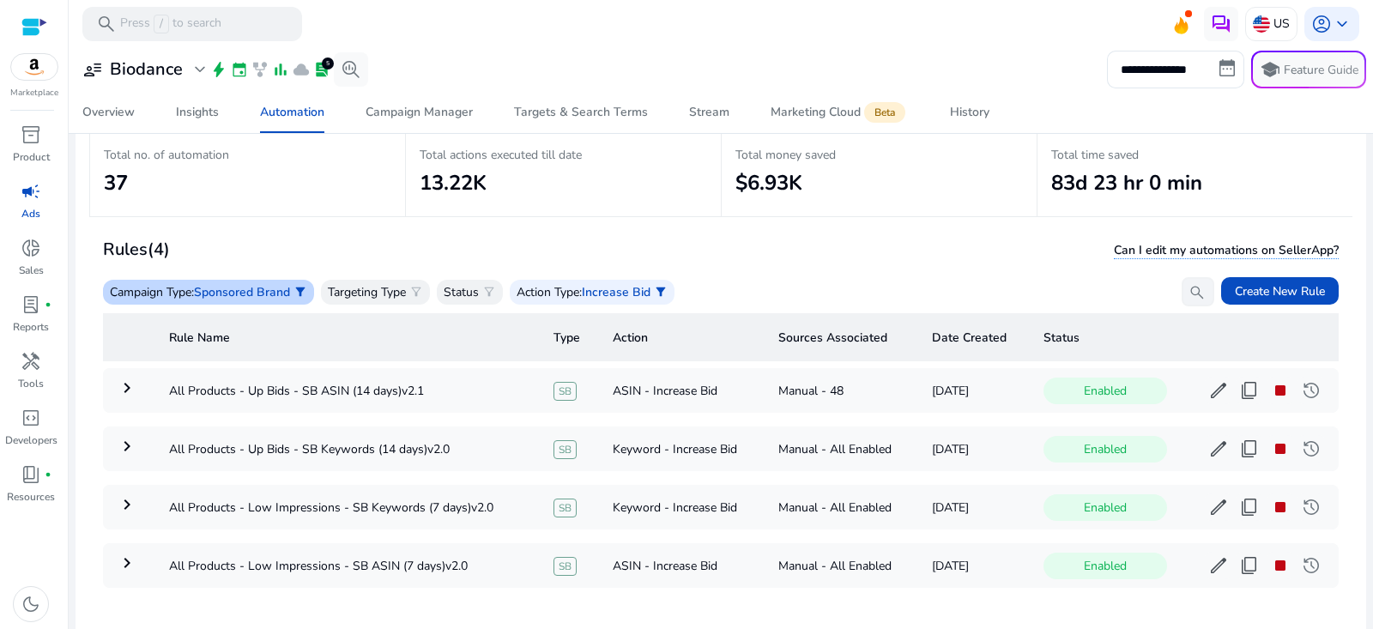
click at [277, 288] on span "Sponsored Brand" at bounding box center [242, 292] width 96 height 16
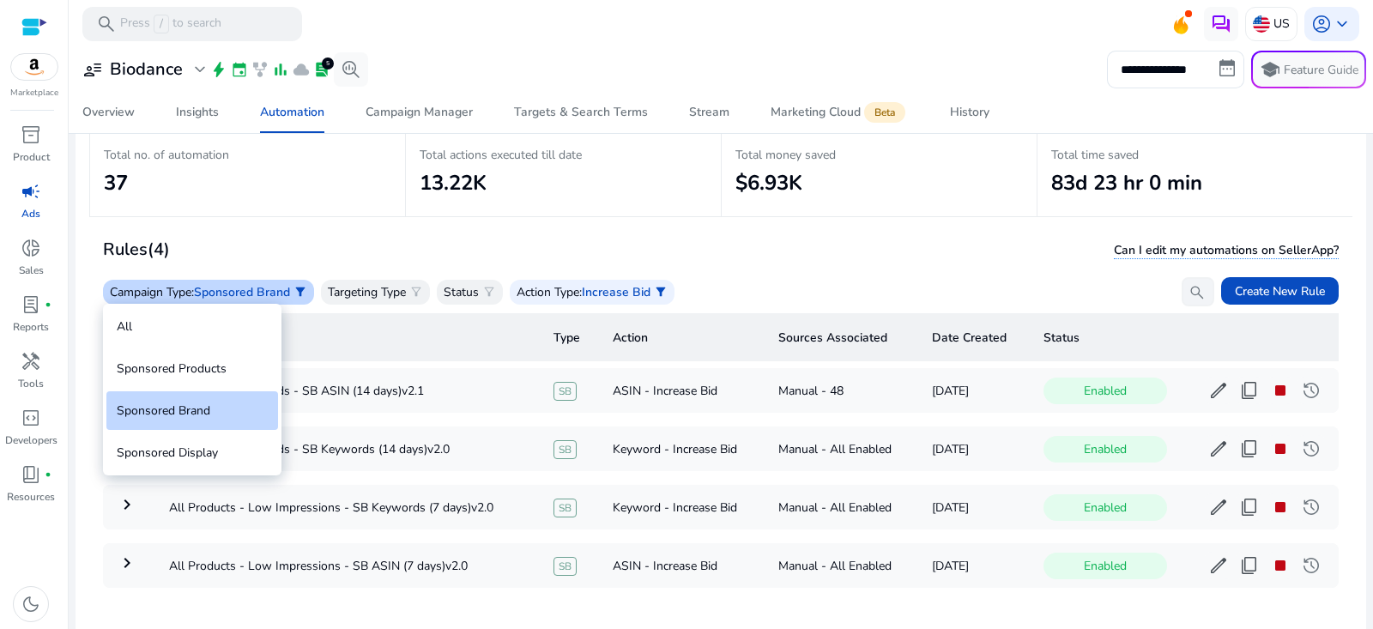
click at [209, 368] on div "Sponsored Products" at bounding box center [192, 368] width 172 height 39
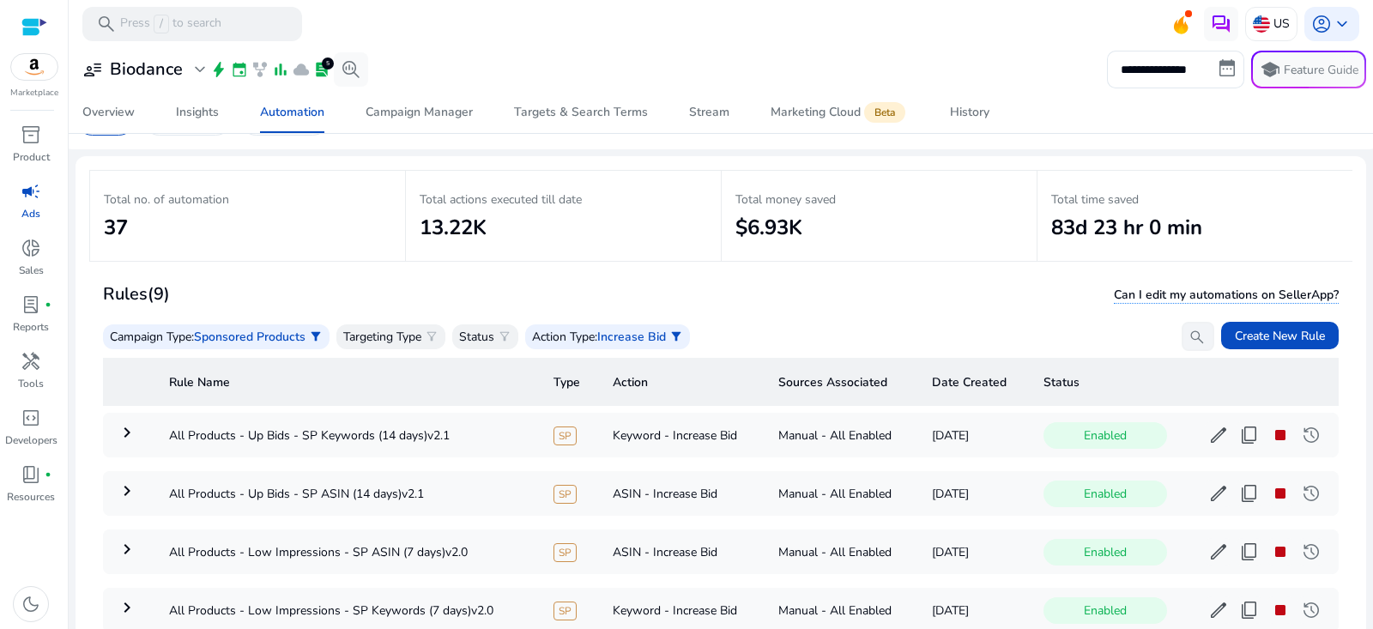
scroll to position [123, 0]
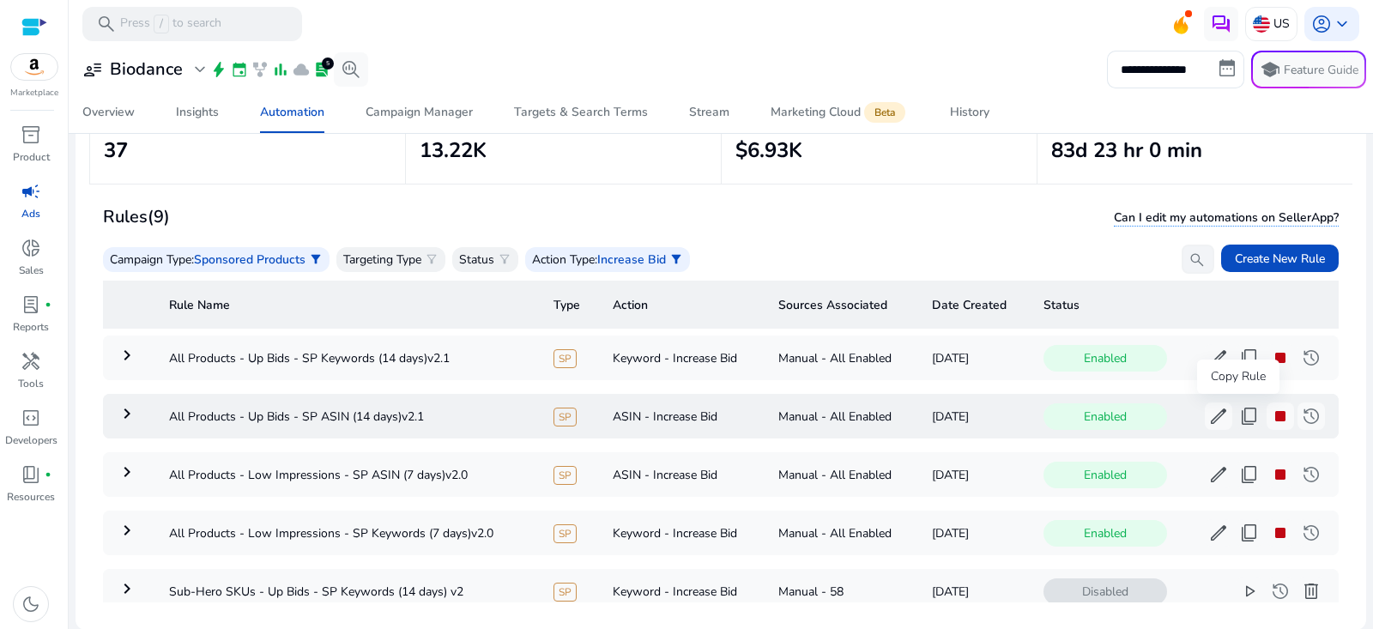
click at [1240, 421] on span "content_copy" at bounding box center [1250, 416] width 21 height 21
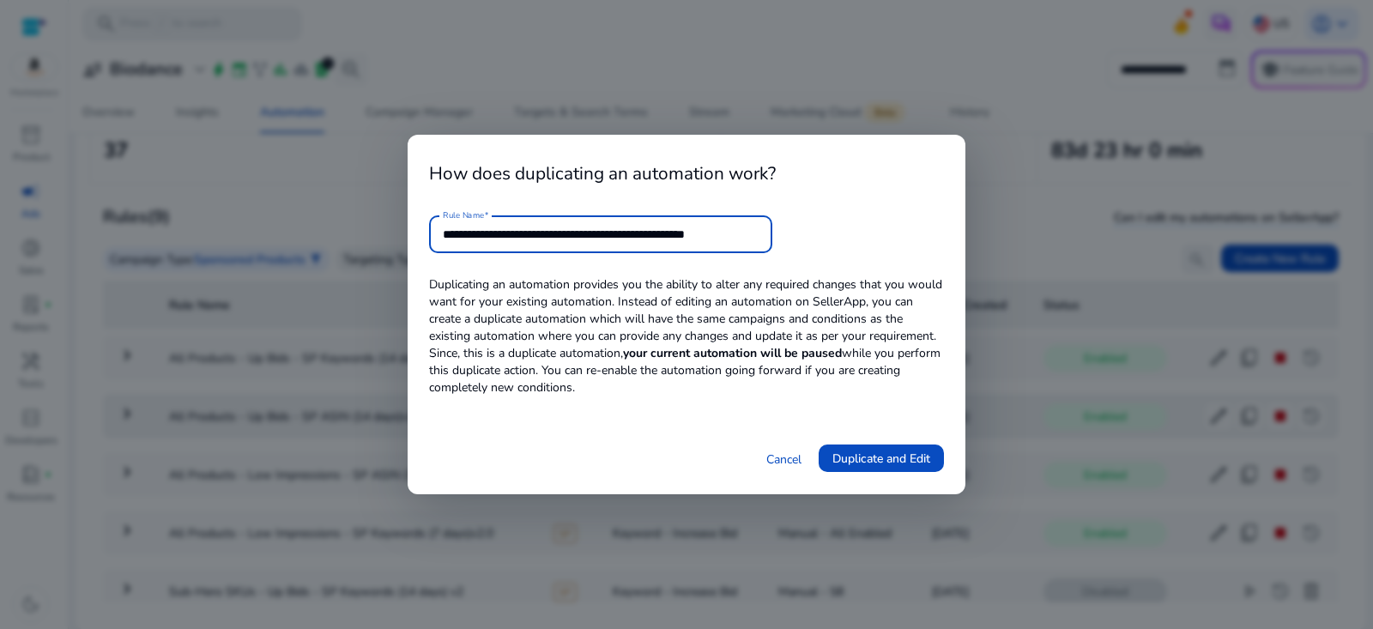
drag, startPoint x: 696, startPoint y: 236, endPoint x: 1174, endPoint y: 260, distance: 478.7
click at [1174, 260] on div "**********" at bounding box center [686, 314] width 1373 height 629
type input "**********"
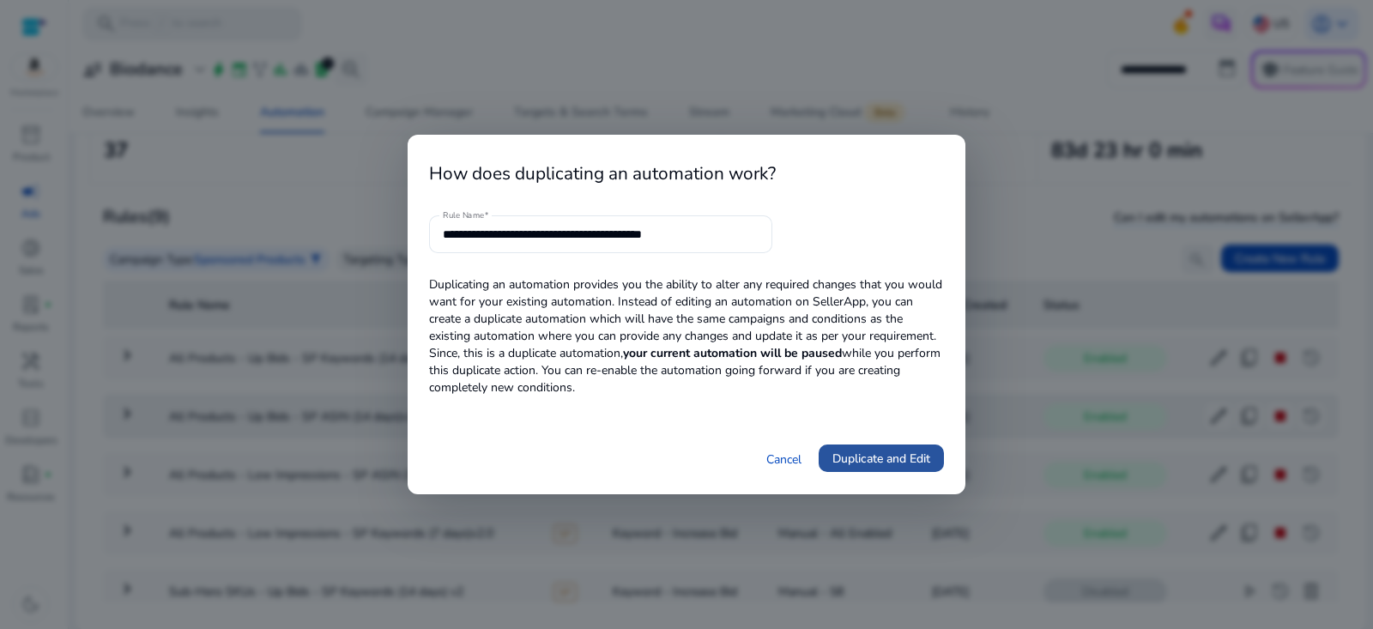
click at [926, 453] on span "Duplicate and Edit" at bounding box center [882, 459] width 98 height 18
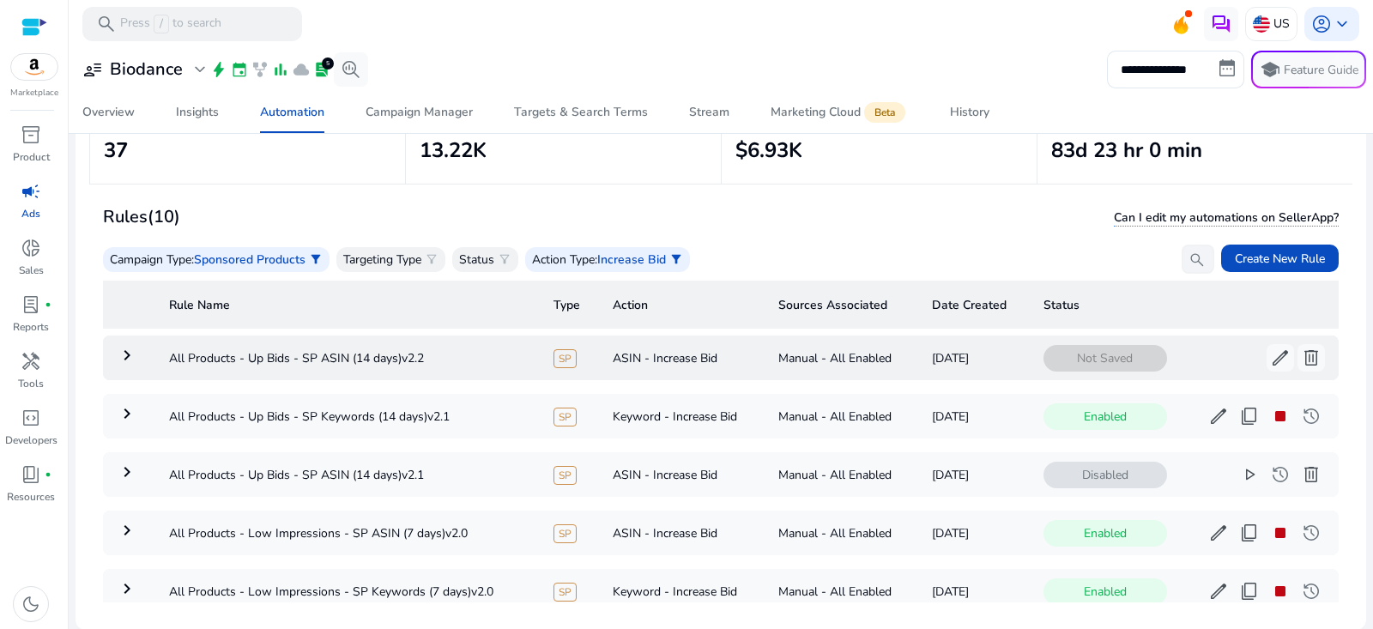
click at [123, 364] on mat-icon "keyboard_arrow_right" at bounding box center [127, 355] width 21 height 21
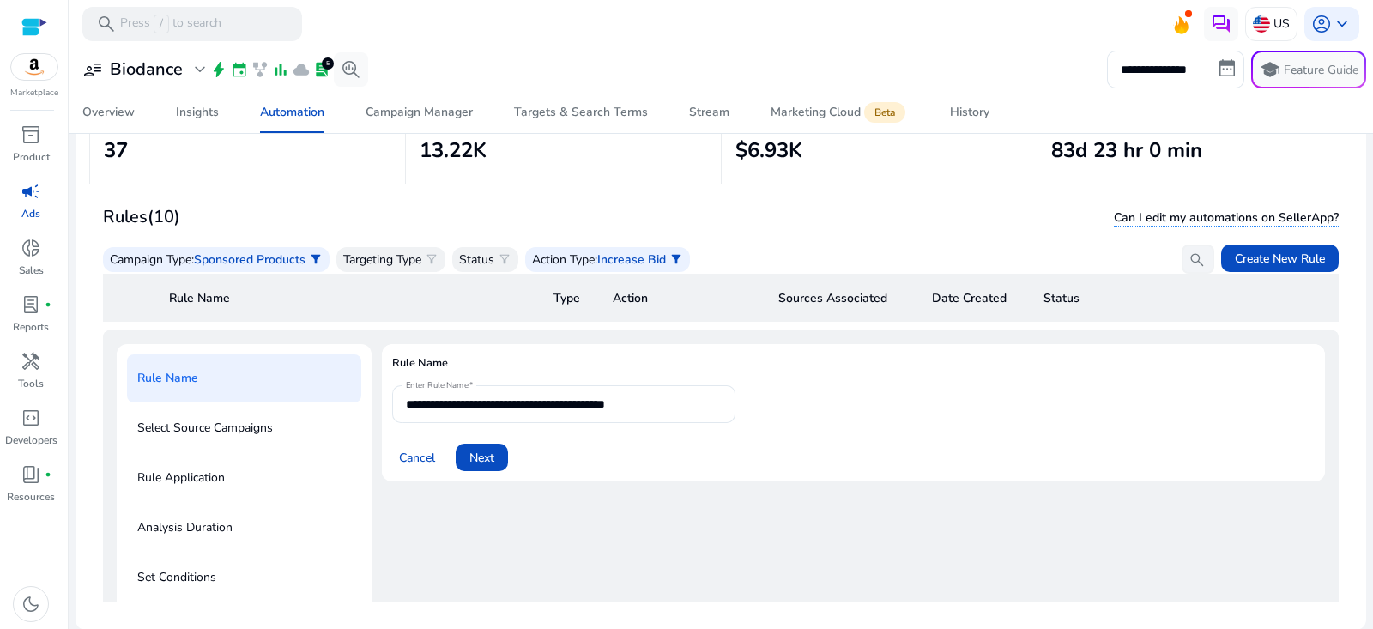
scroll to position [61, 0]
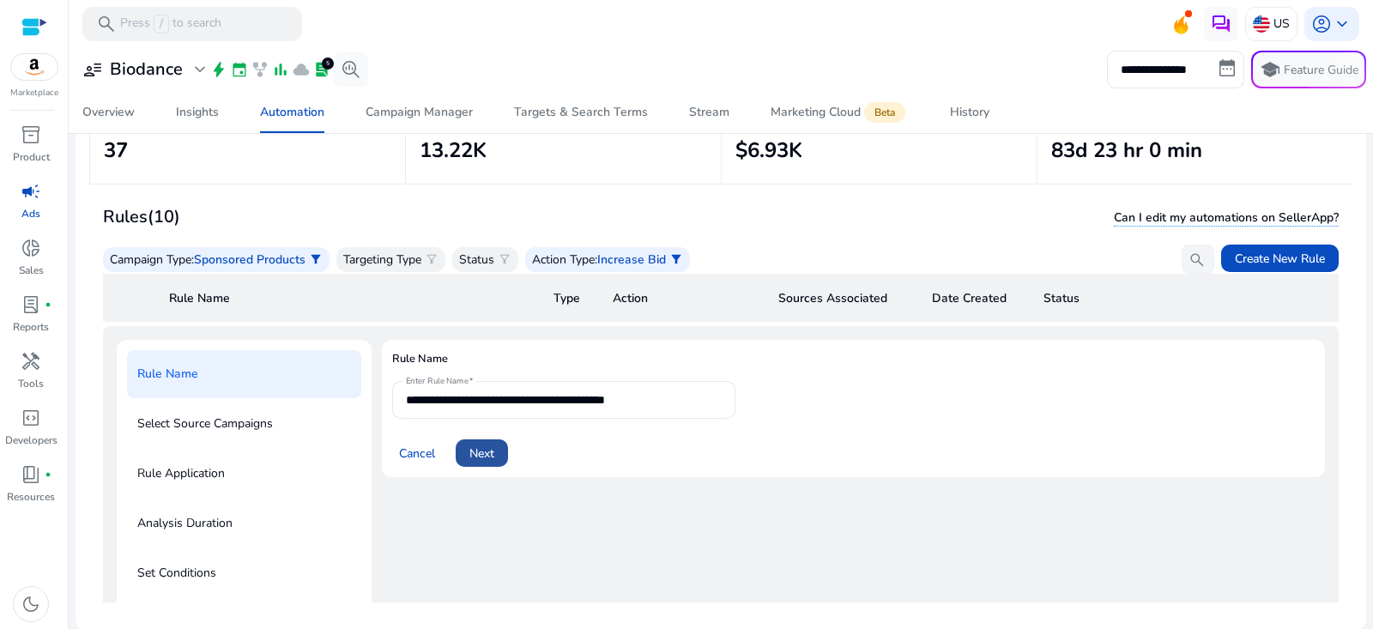
click at [486, 453] on span "Next" at bounding box center [482, 454] width 25 height 18
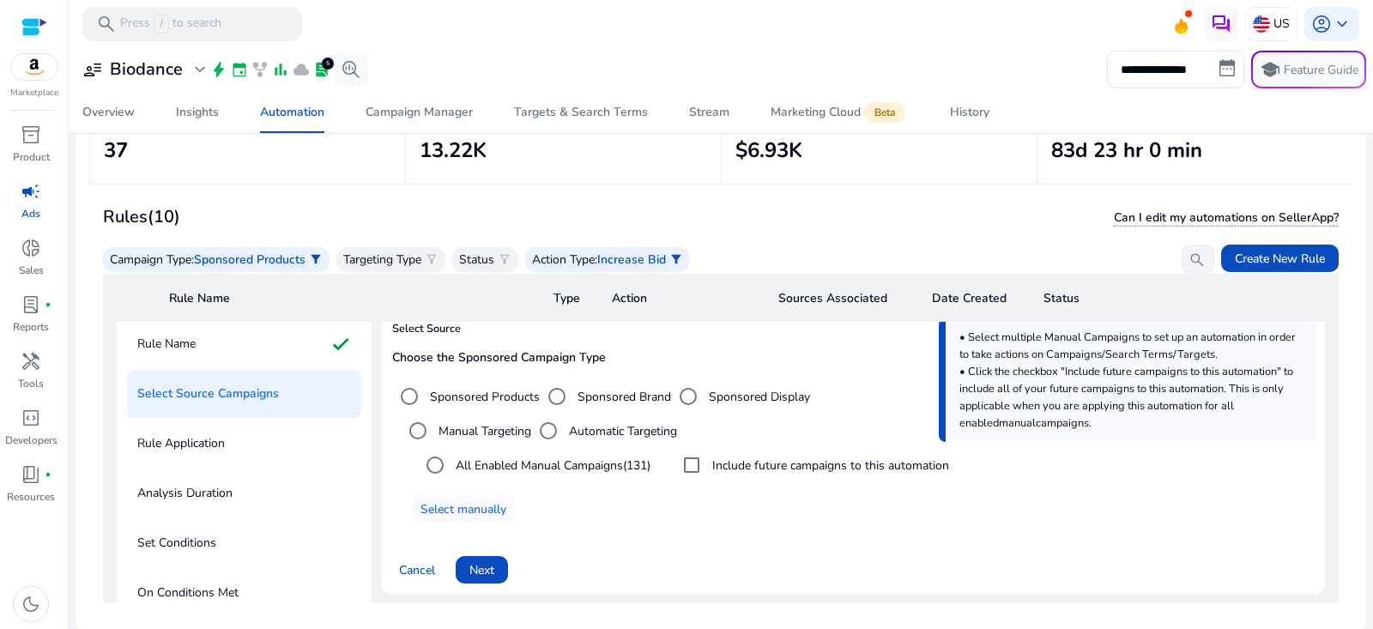
scroll to position [52, 0]
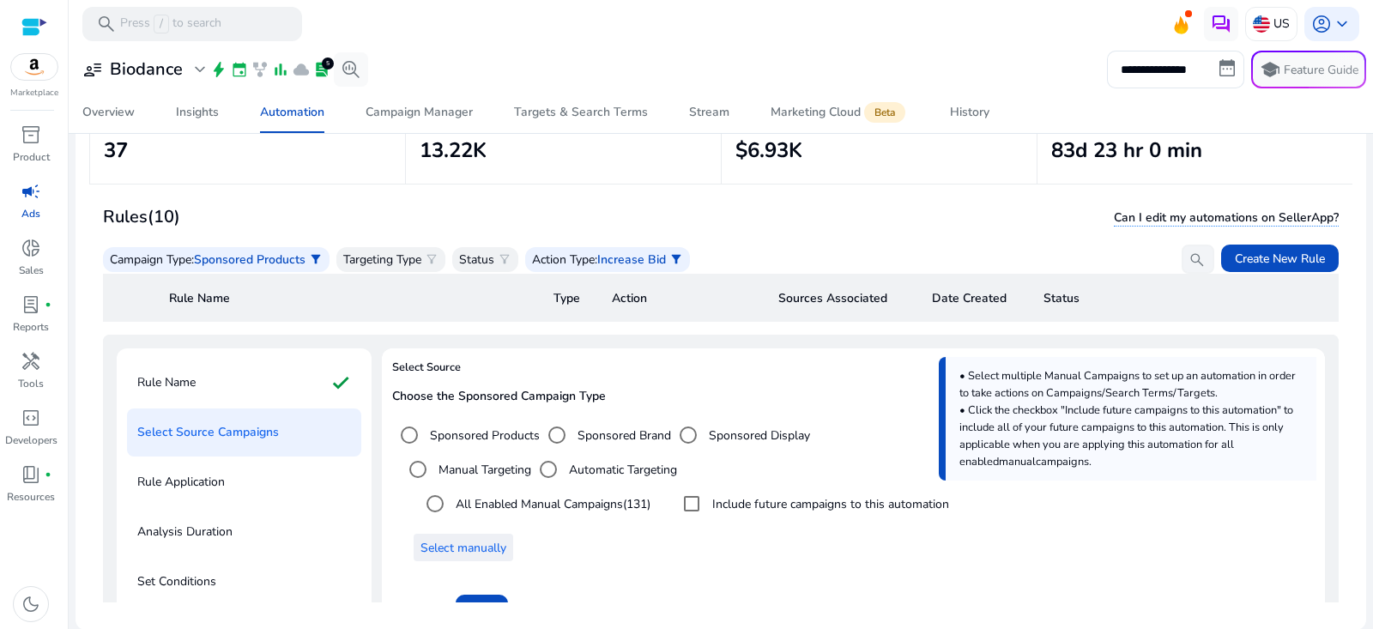
click at [497, 548] on span "Select manually" at bounding box center [464, 548] width 86 height 18
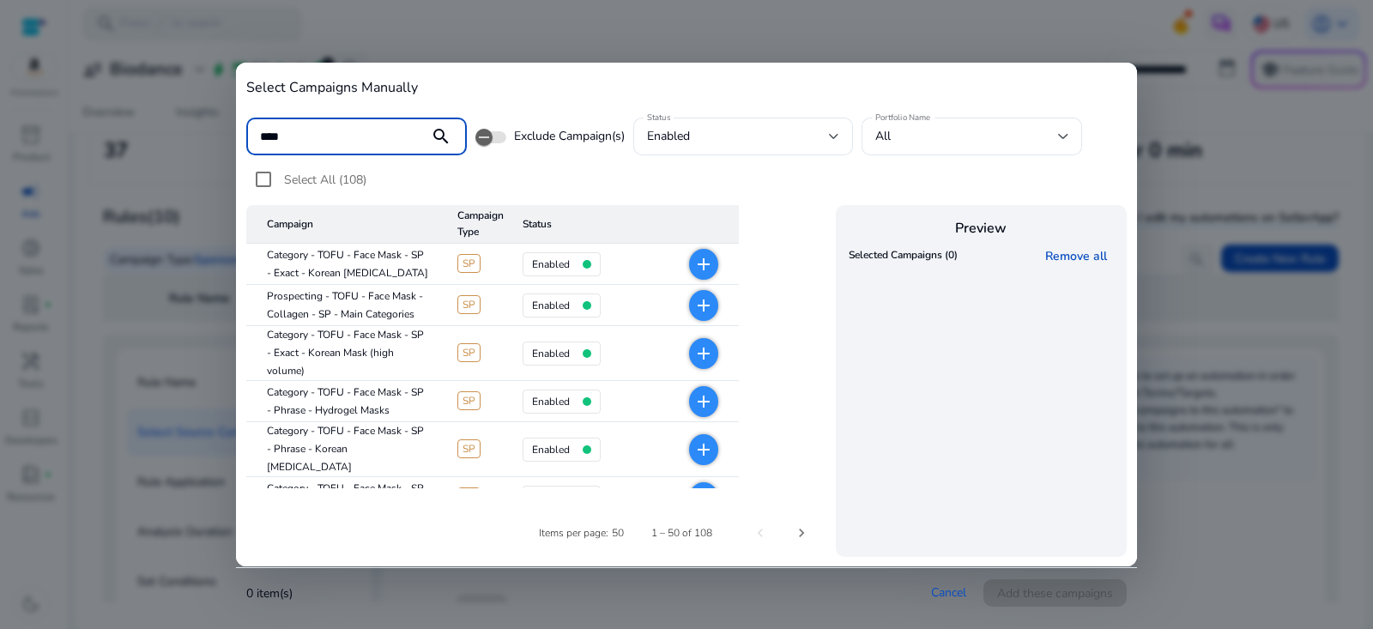
type input "****"
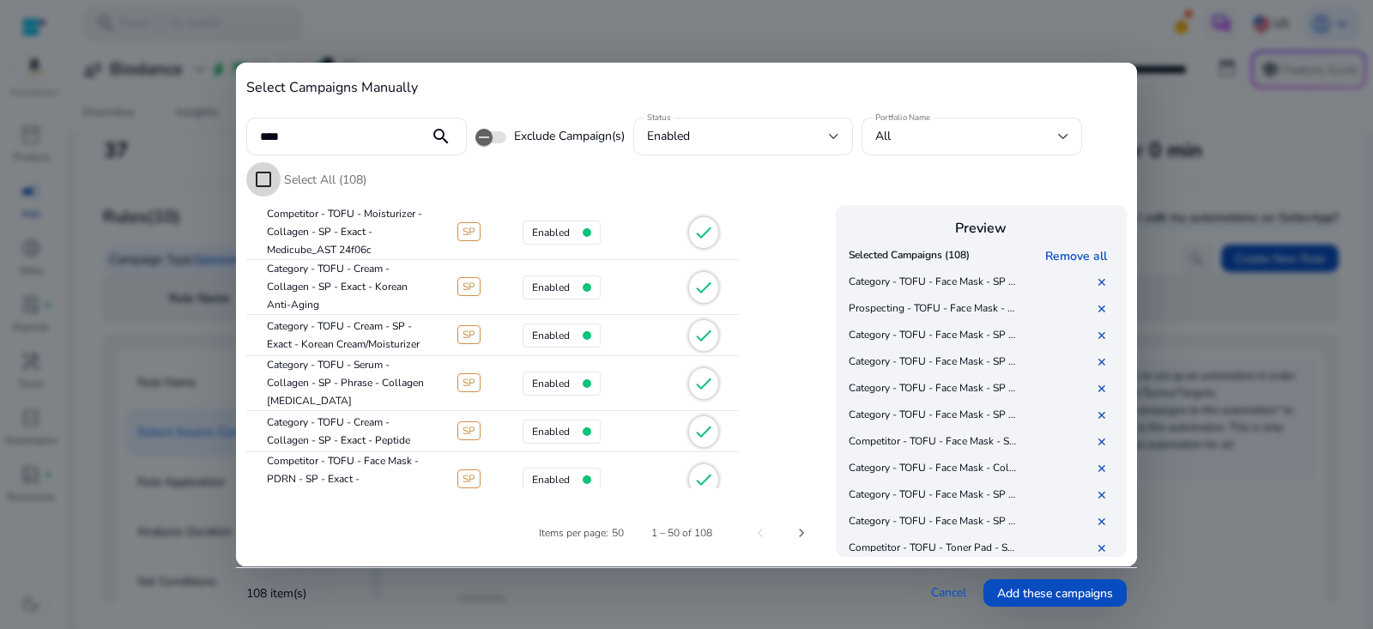
scroll to position [2202, 0]
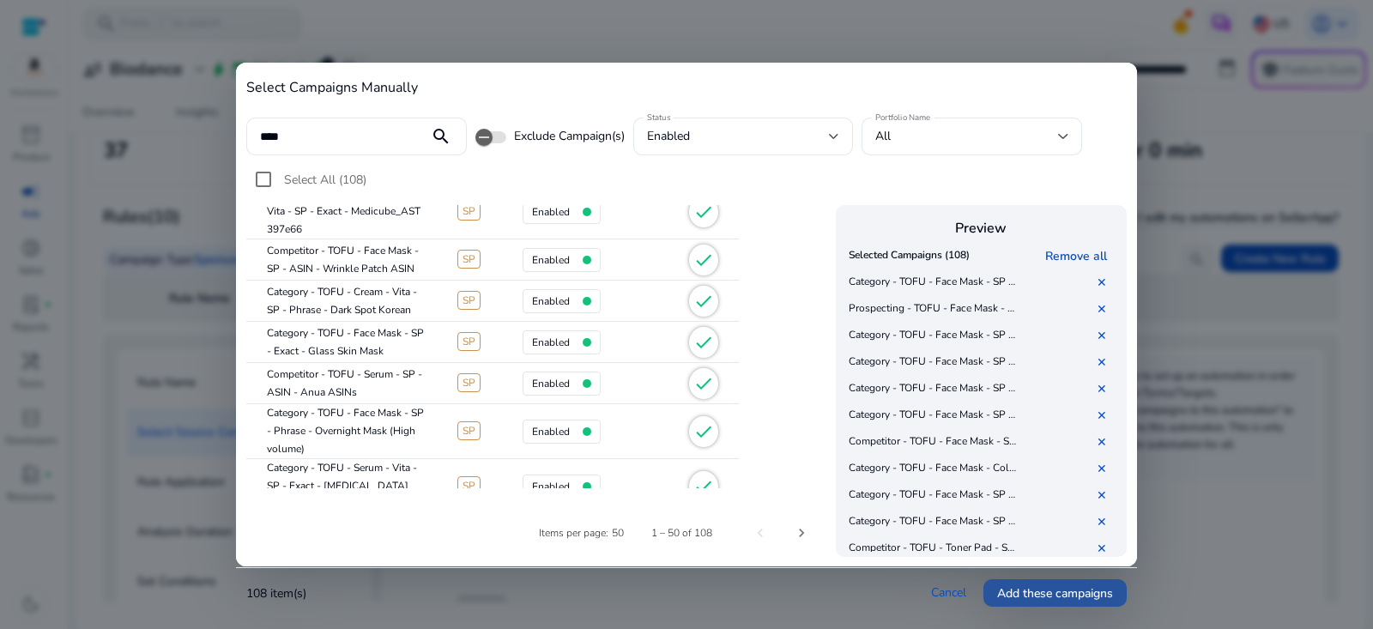
click at [1109, 597] on span "Add these campaigns" at bounding box center [1055, 594] width 116 height 18
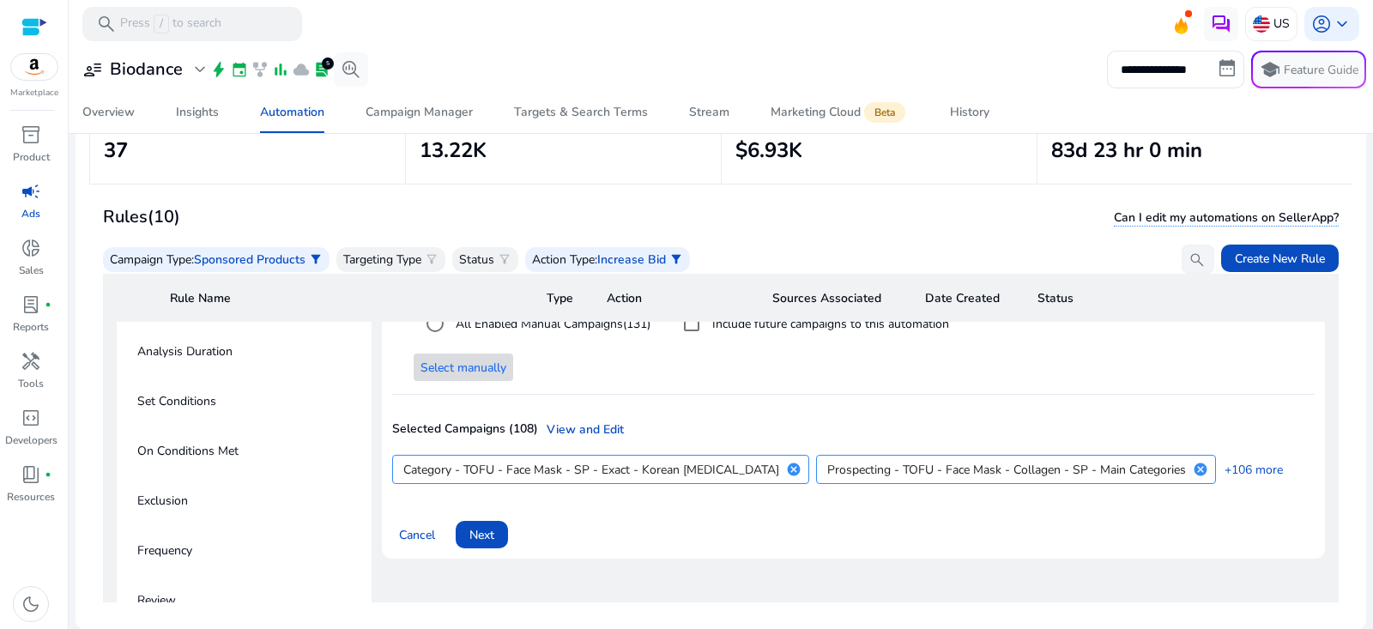
scroll to position [283, 0]
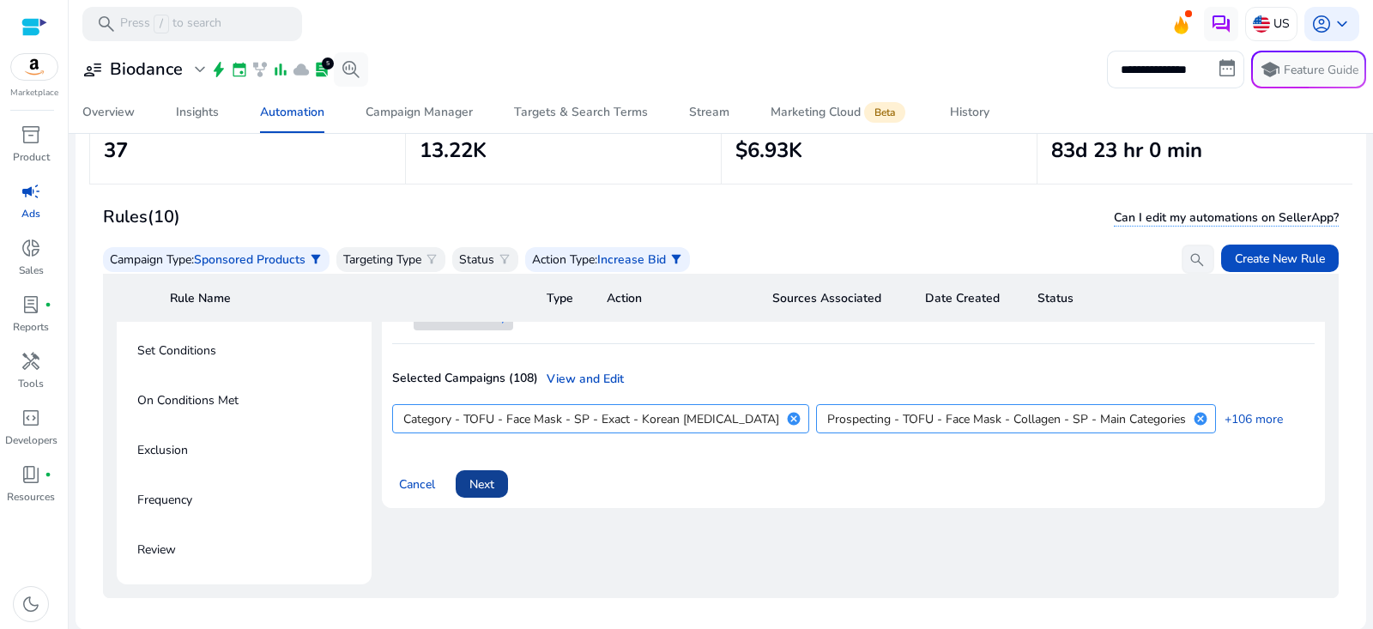
click at [500, 479] on span at bounding box center [482, 484] width 52 height 41
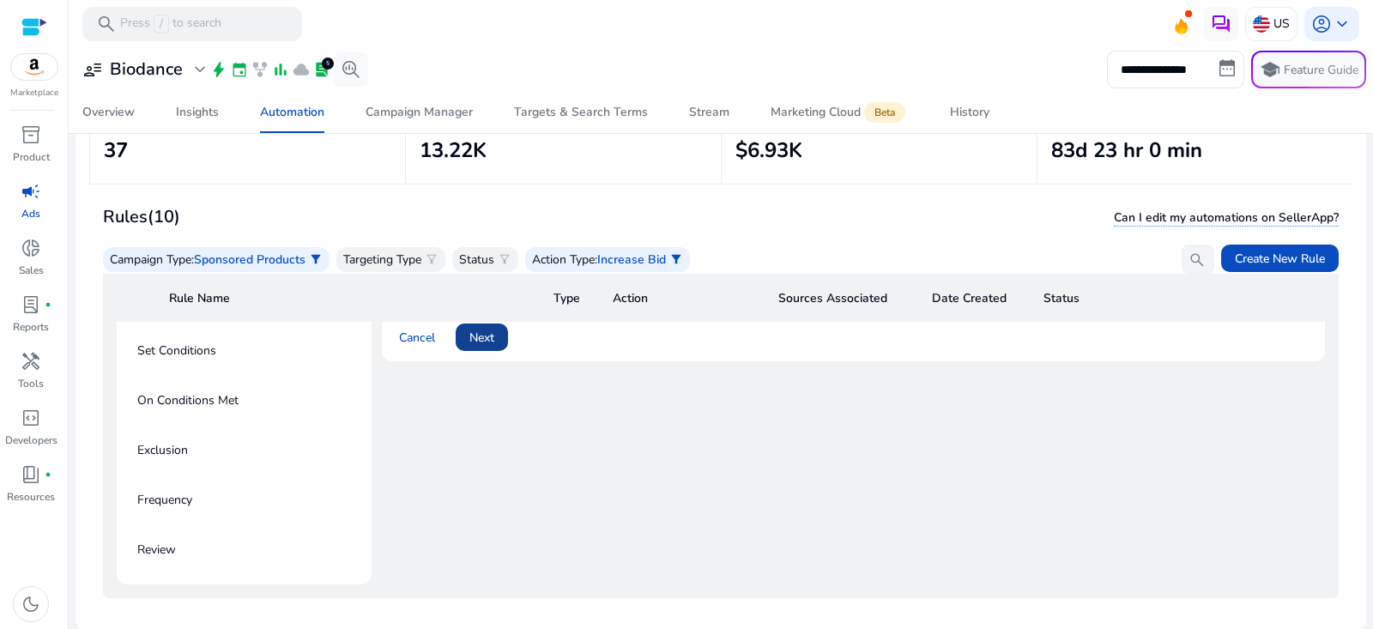
click at [484, 342] on span "Next" at bounding box center [482, 338] width 25 height 18
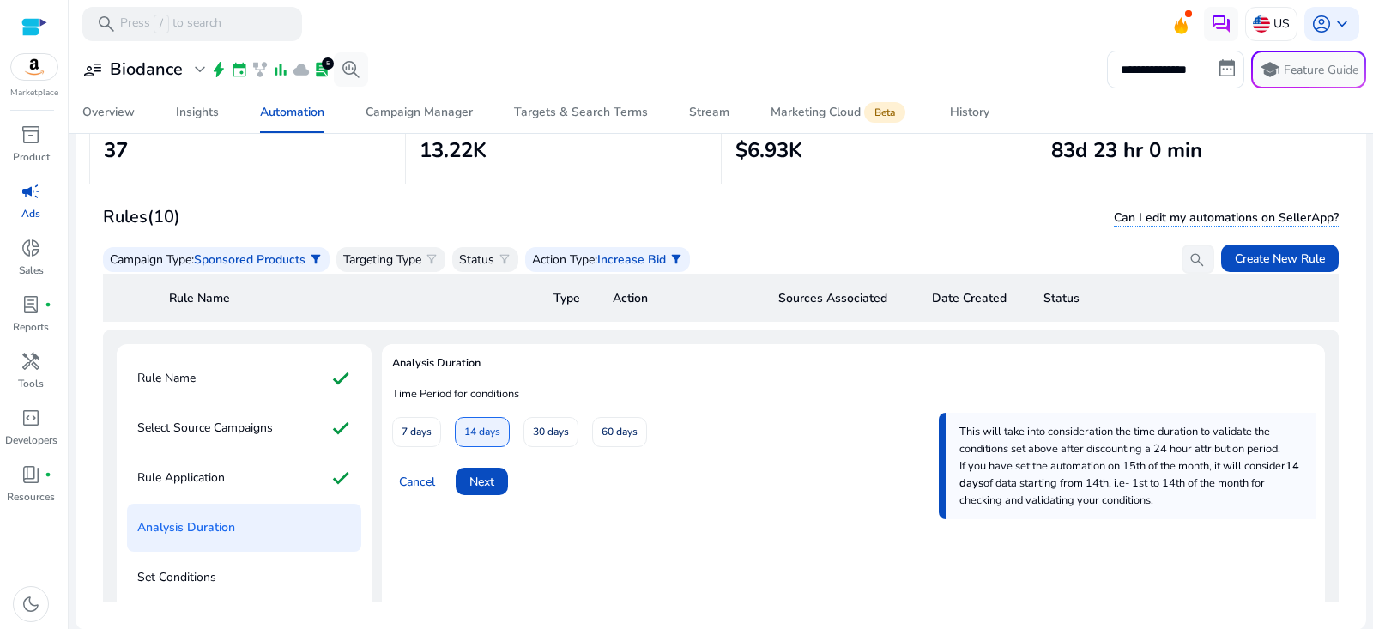
scroll to position [45, 0]
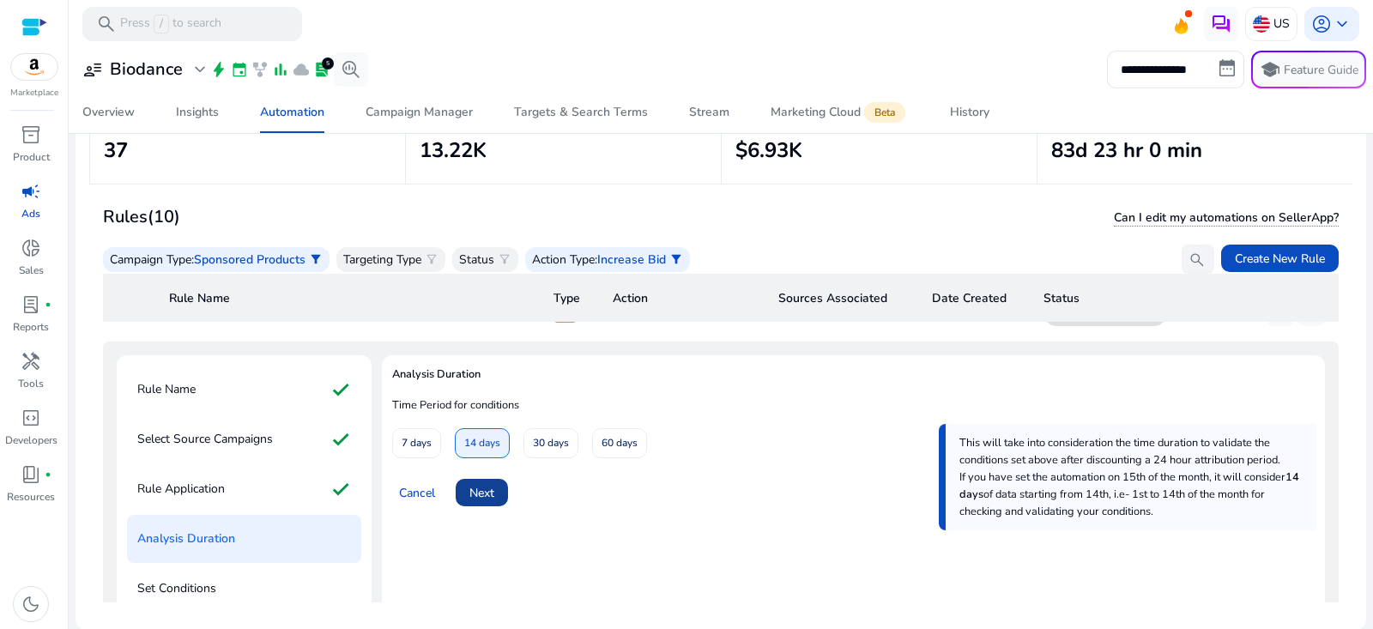
click at [480, 479] on span at bounding box center [482, 492] width 52 height 41
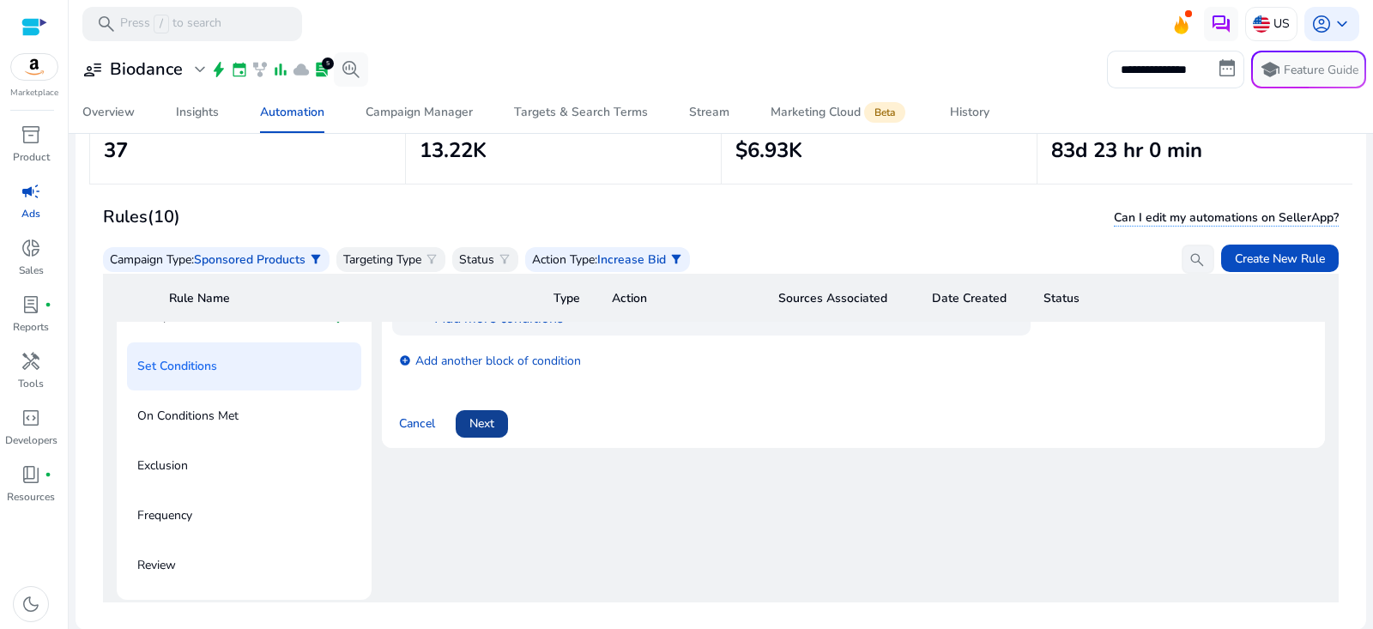
click at [489, 439] on span at bounding box center [482, 423] width 52 height 41
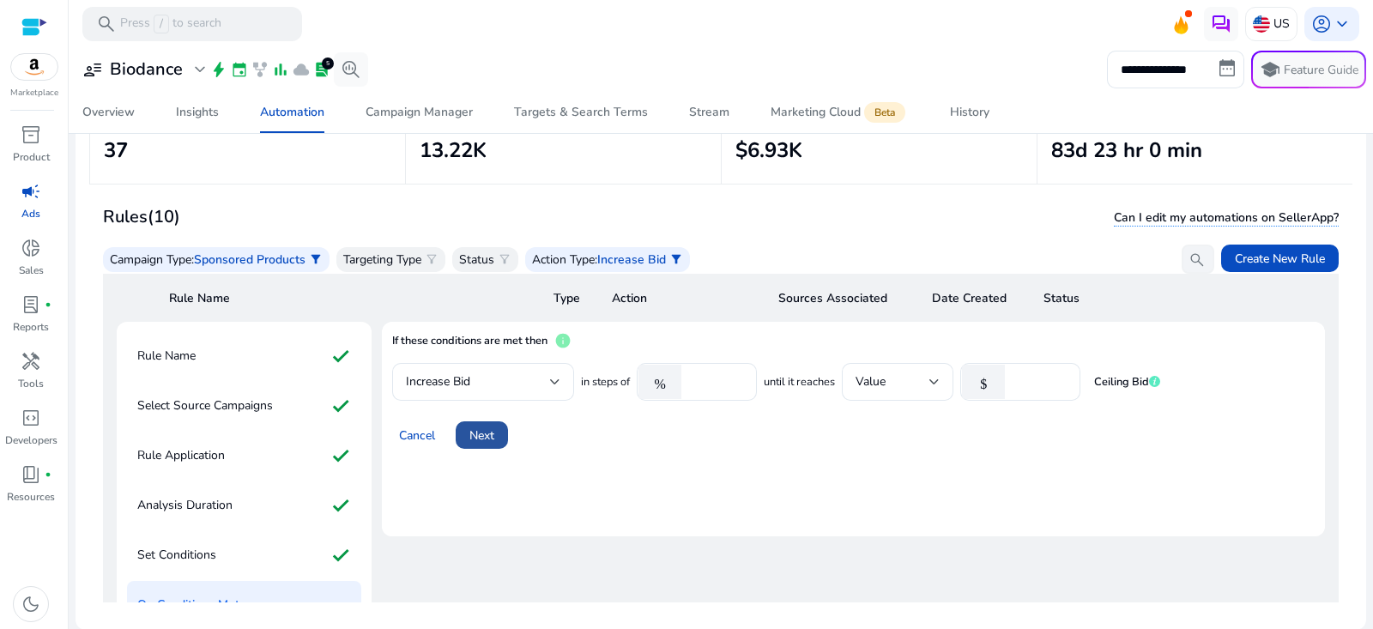
click at [500, 426] on span at bounding box center [482, 435] width 52 height 41
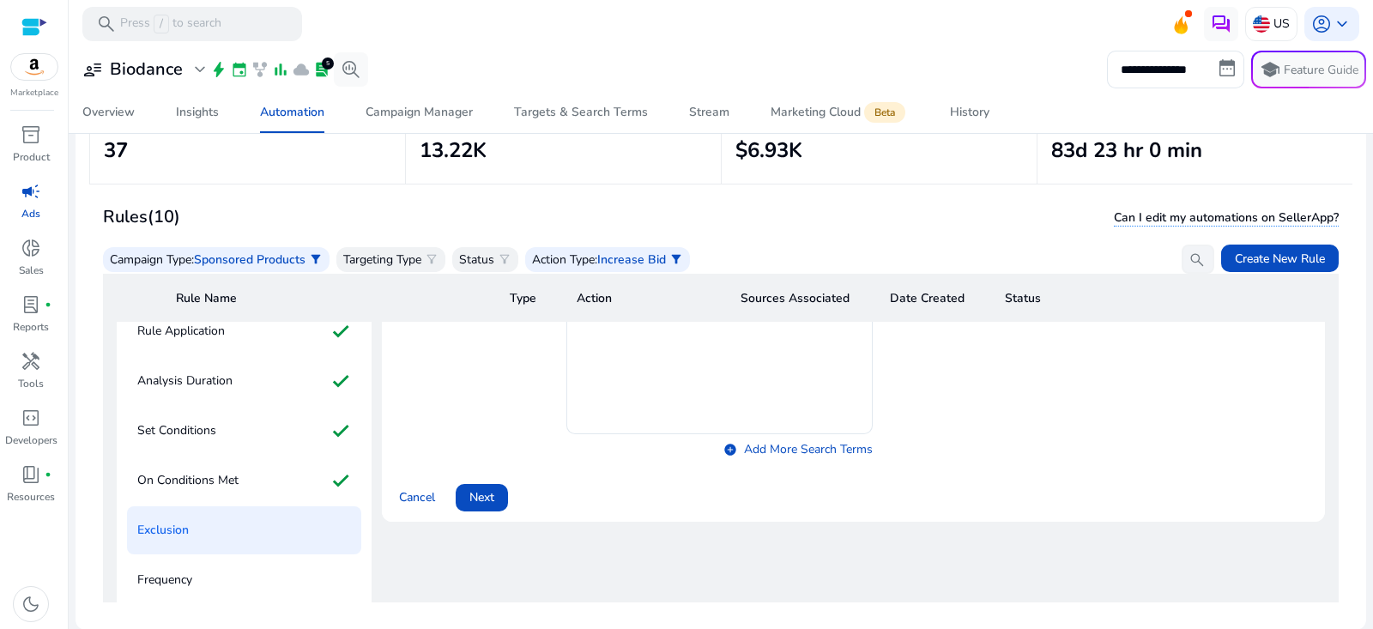
scroll to position [300, 0]
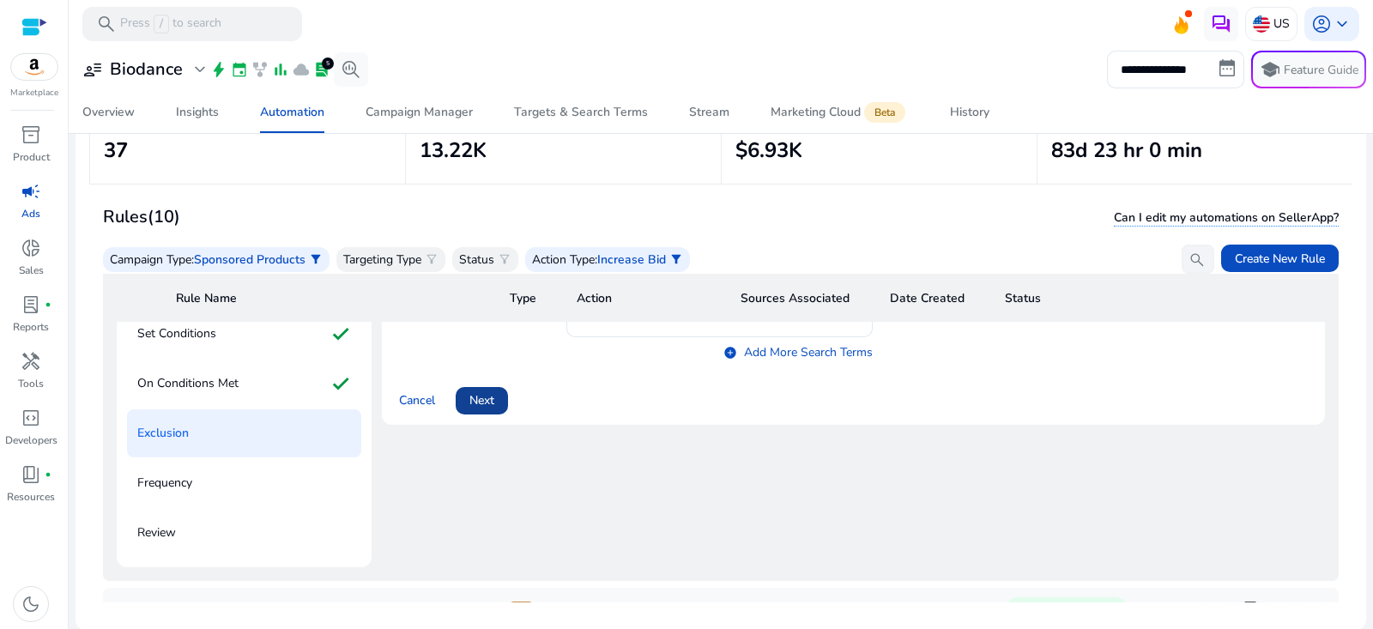
click at [491, 400] on span "Next" at bounding box center [482, 400] width 25 height 18
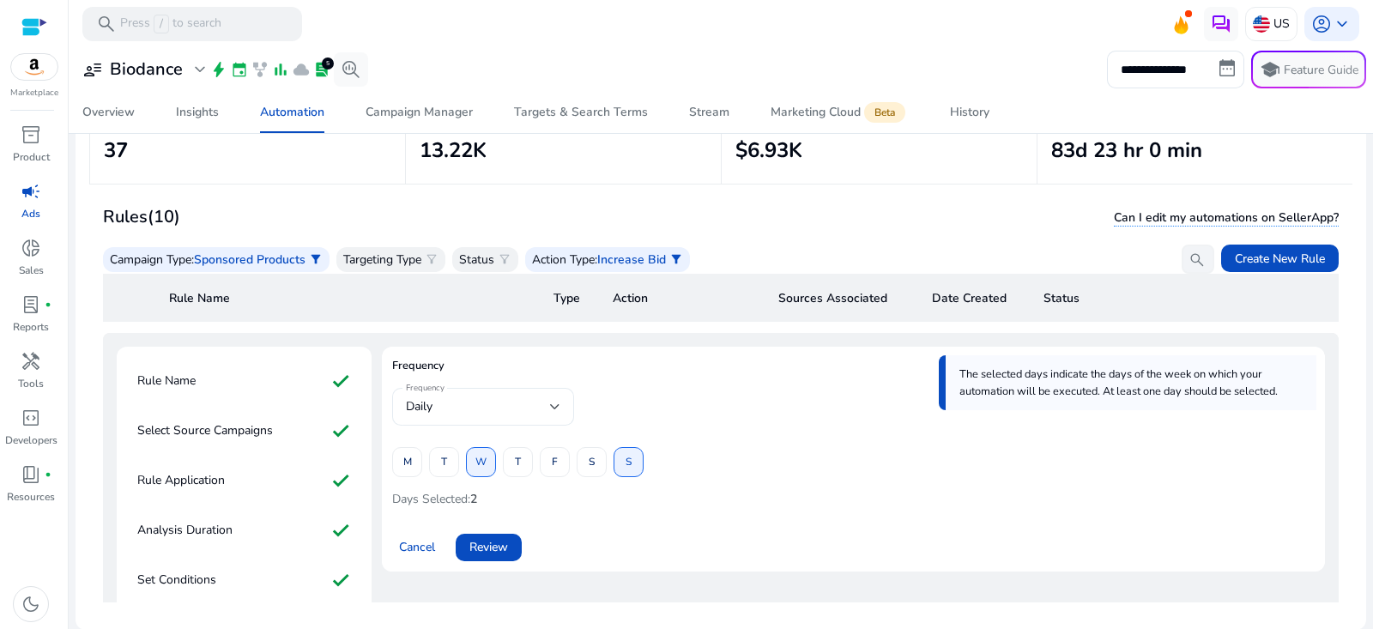
scroll to position [205, 0]
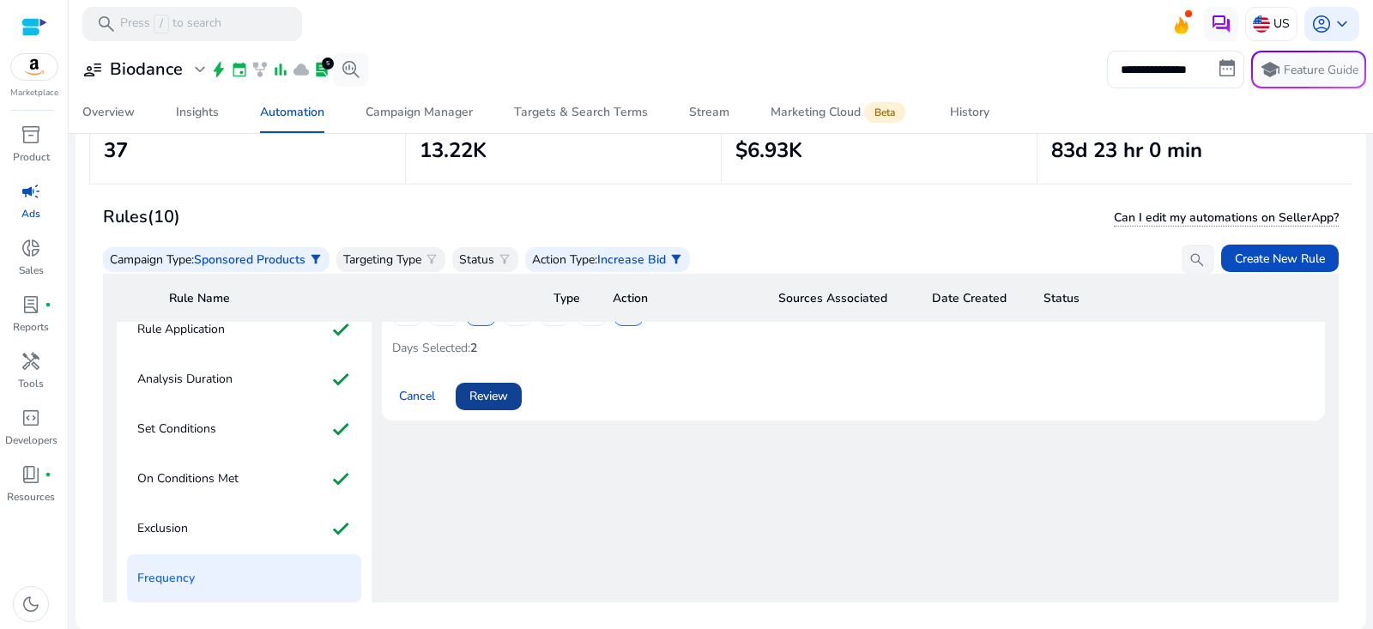
click at [483, 391] on span "Review" at bounding box center [489, 396] width 39 height 18
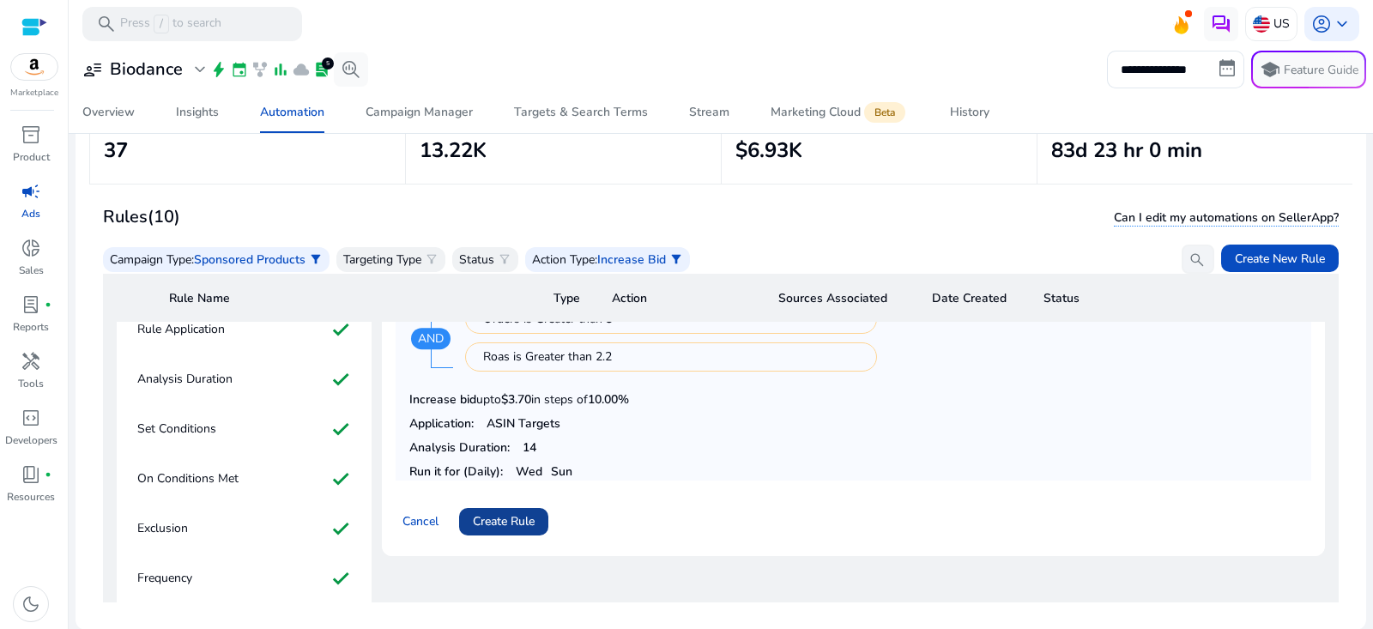
click at [532, 516] on span "Create Rule" at bounding box center [504, 521] width 62 height 18
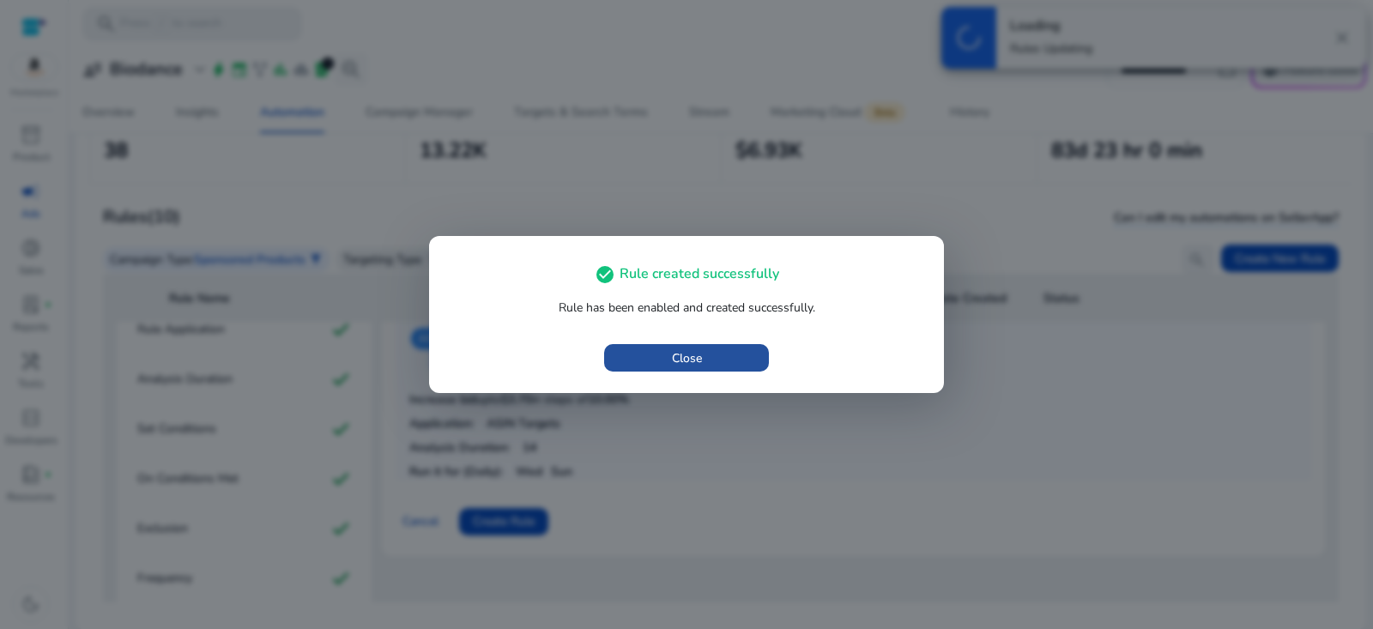
click at [690, 359] on span "Close" at bounding box center [687, 358] width 30 height 18
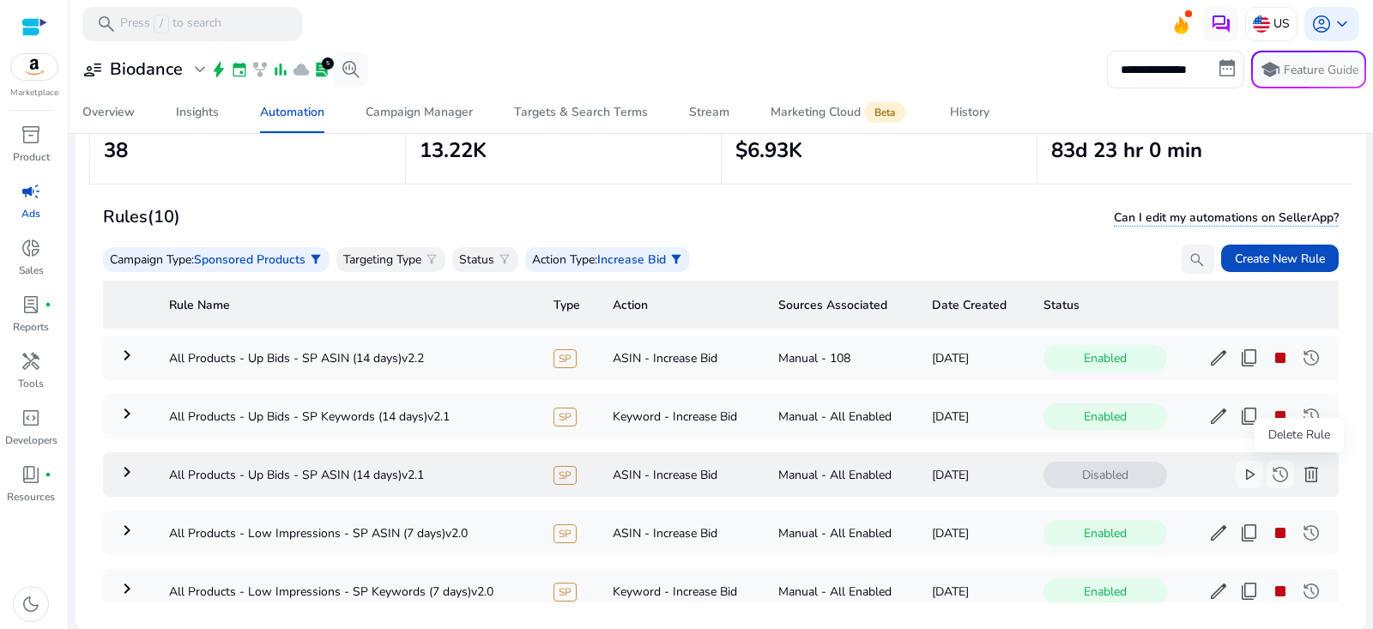
click at [1301, 470] on span "delete" at bounding box center [1311, 474] width 21 height 21
